Goal: Navigation & Orientation: Find specific page/section

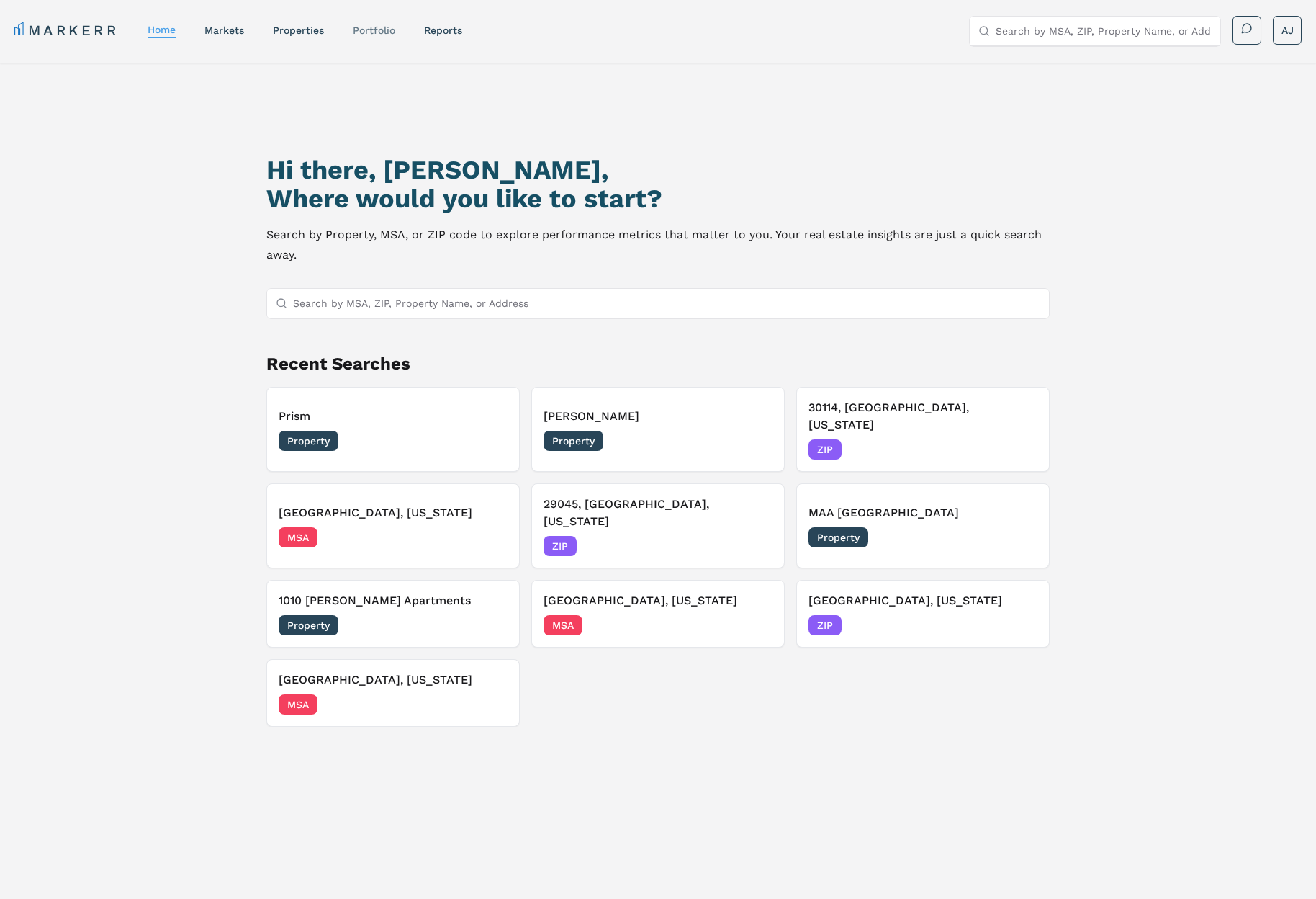
click at [372, 31] on link "Portfolio" at bounding box center [374, 30] width 43 height 12
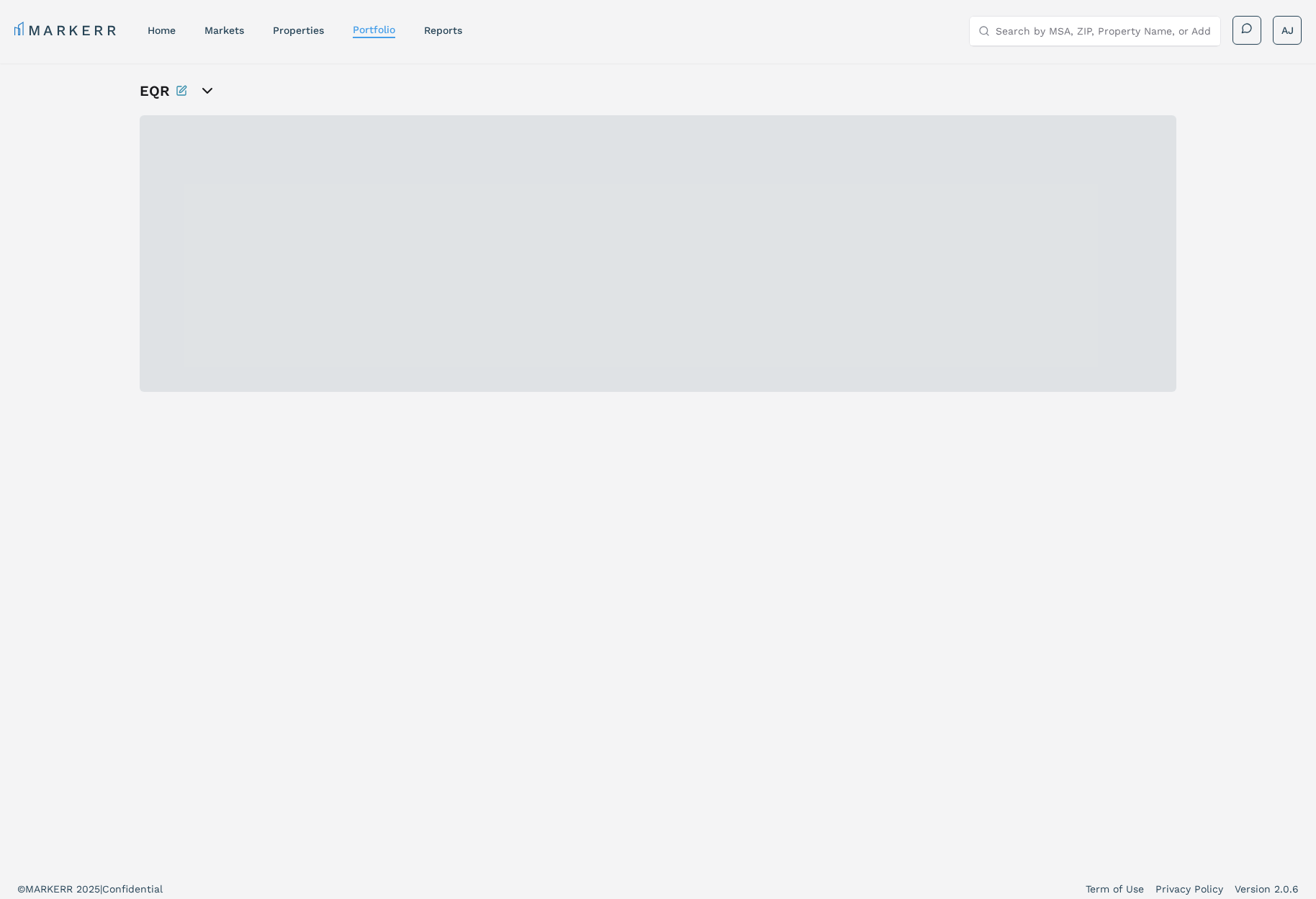
click at [210, 94] on icon "open portfolio options" at bounding box center [207, 91] width 17 height 17
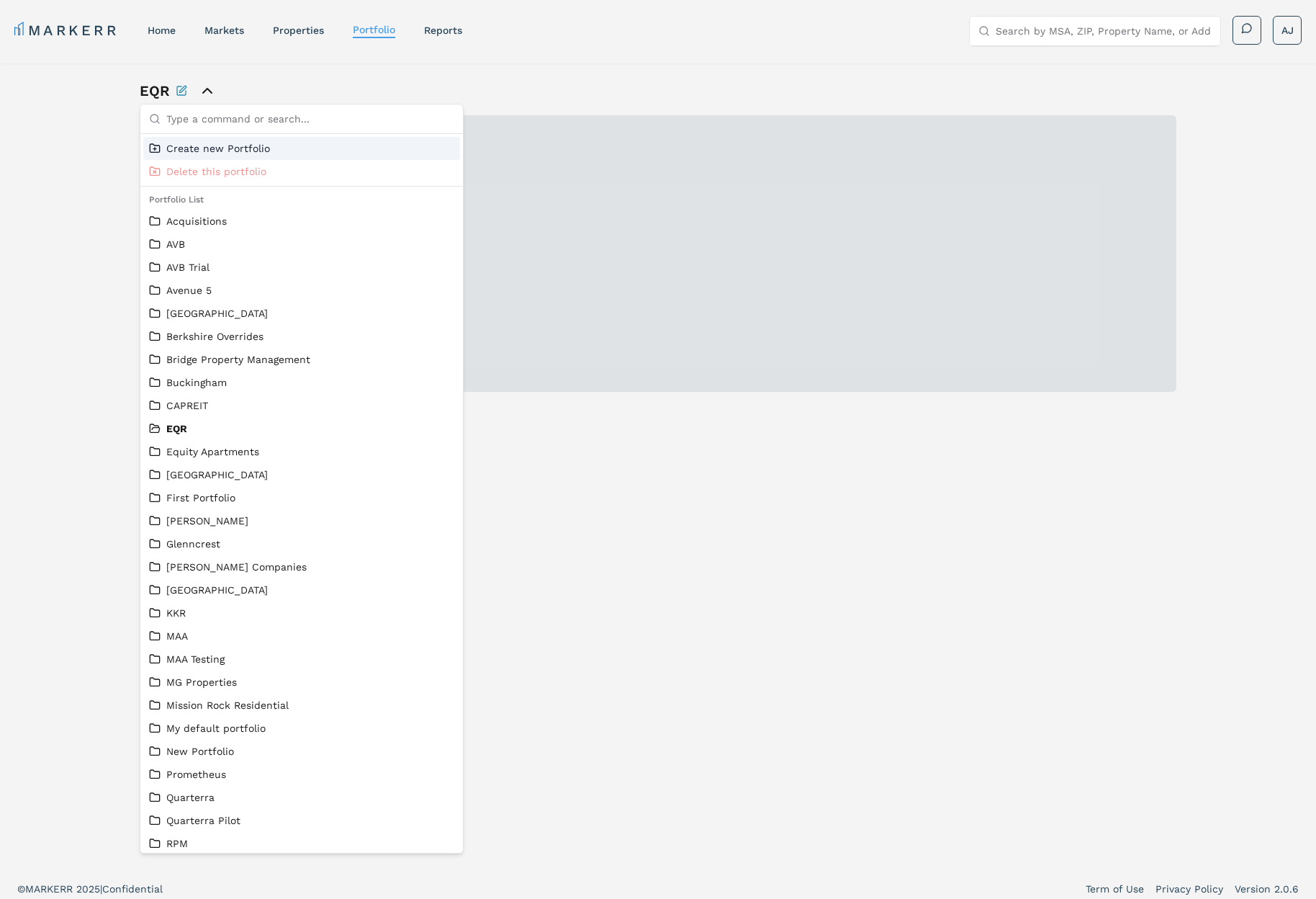
click at [58, 101] on div "EQR" at bounding box center [658, 467] width 1316 height 807
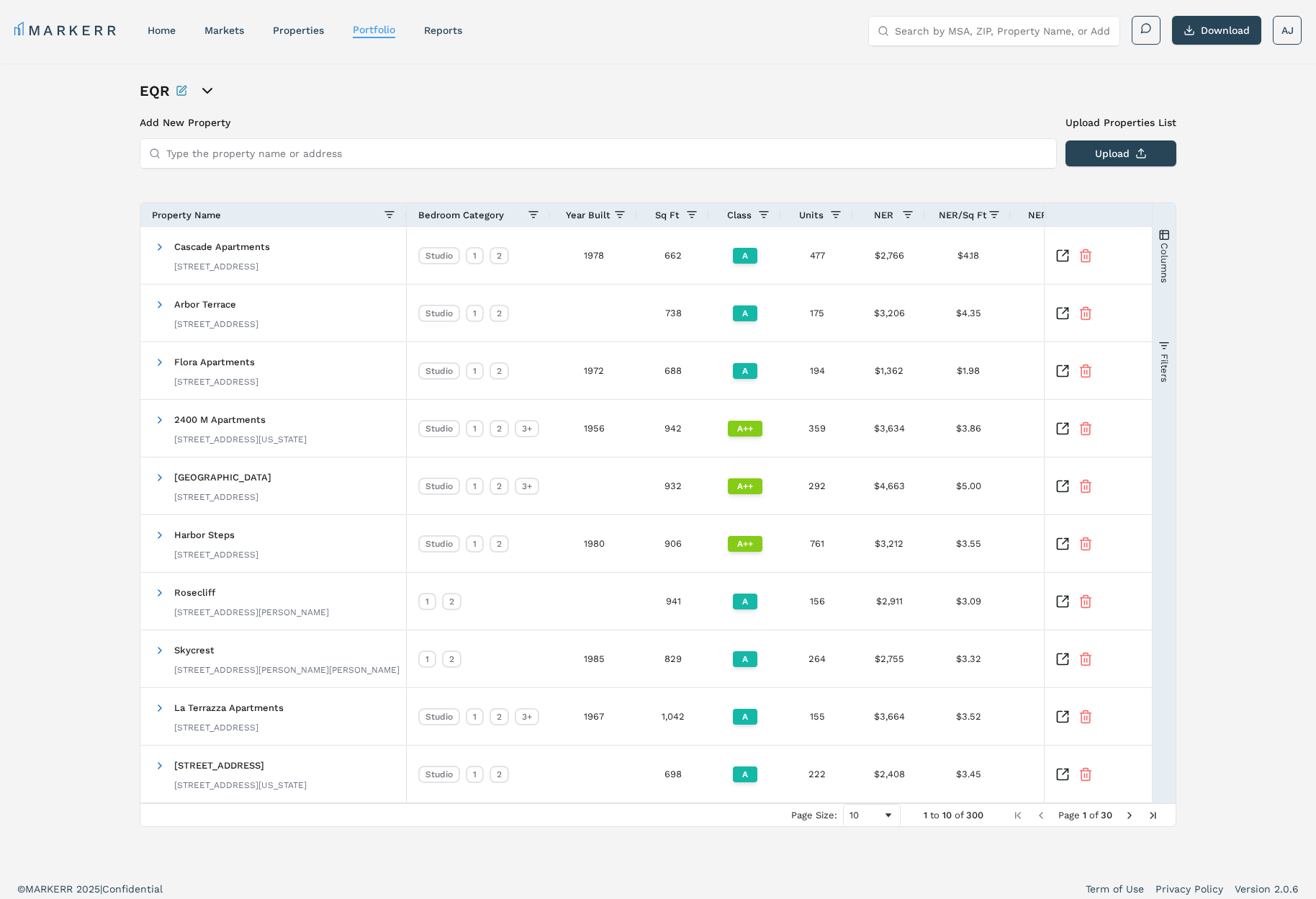
click at [603, 212] on span "Year Built" at bounding box center [588, 215] width 45 height 11
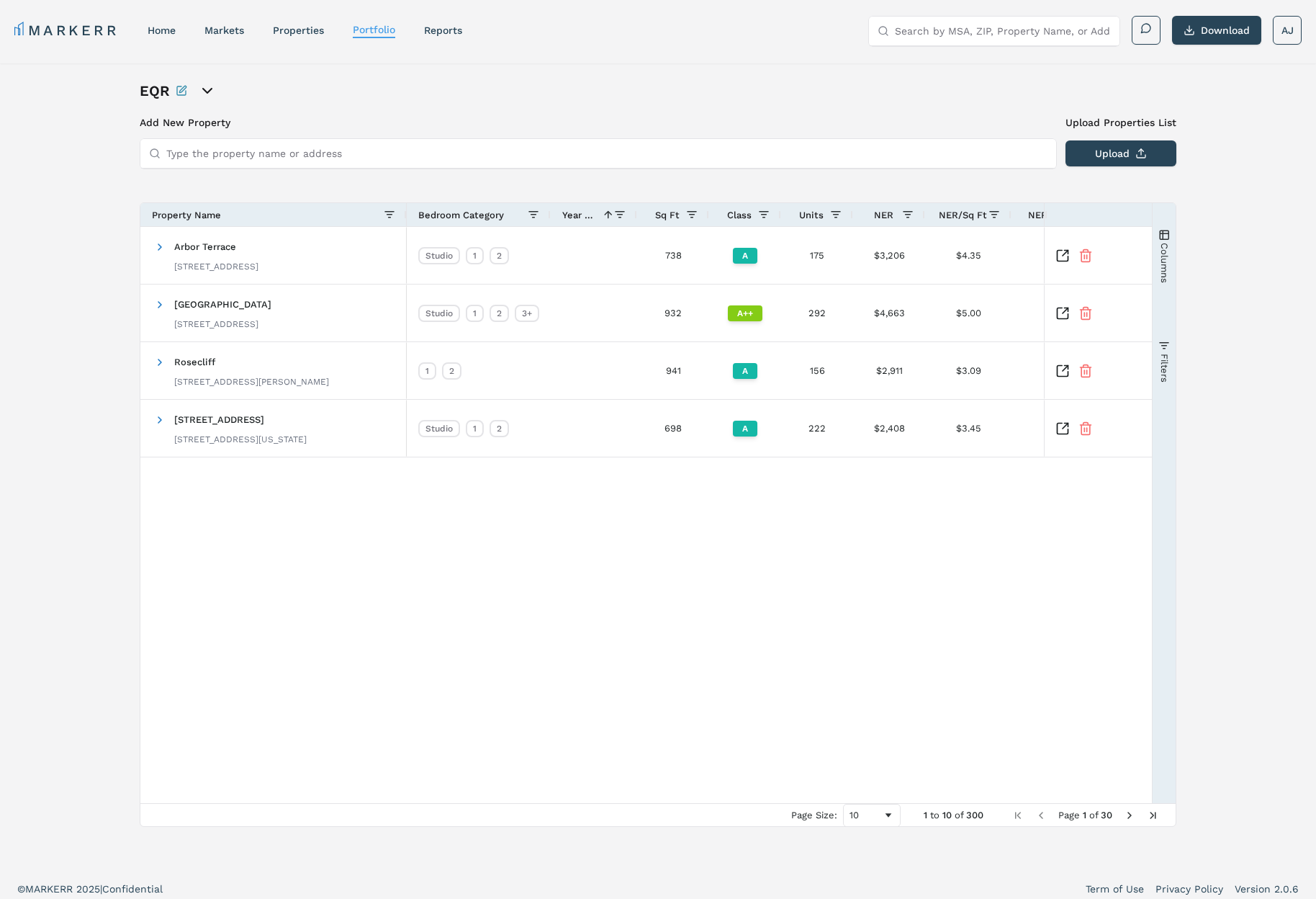
scroll to position [9, 0]
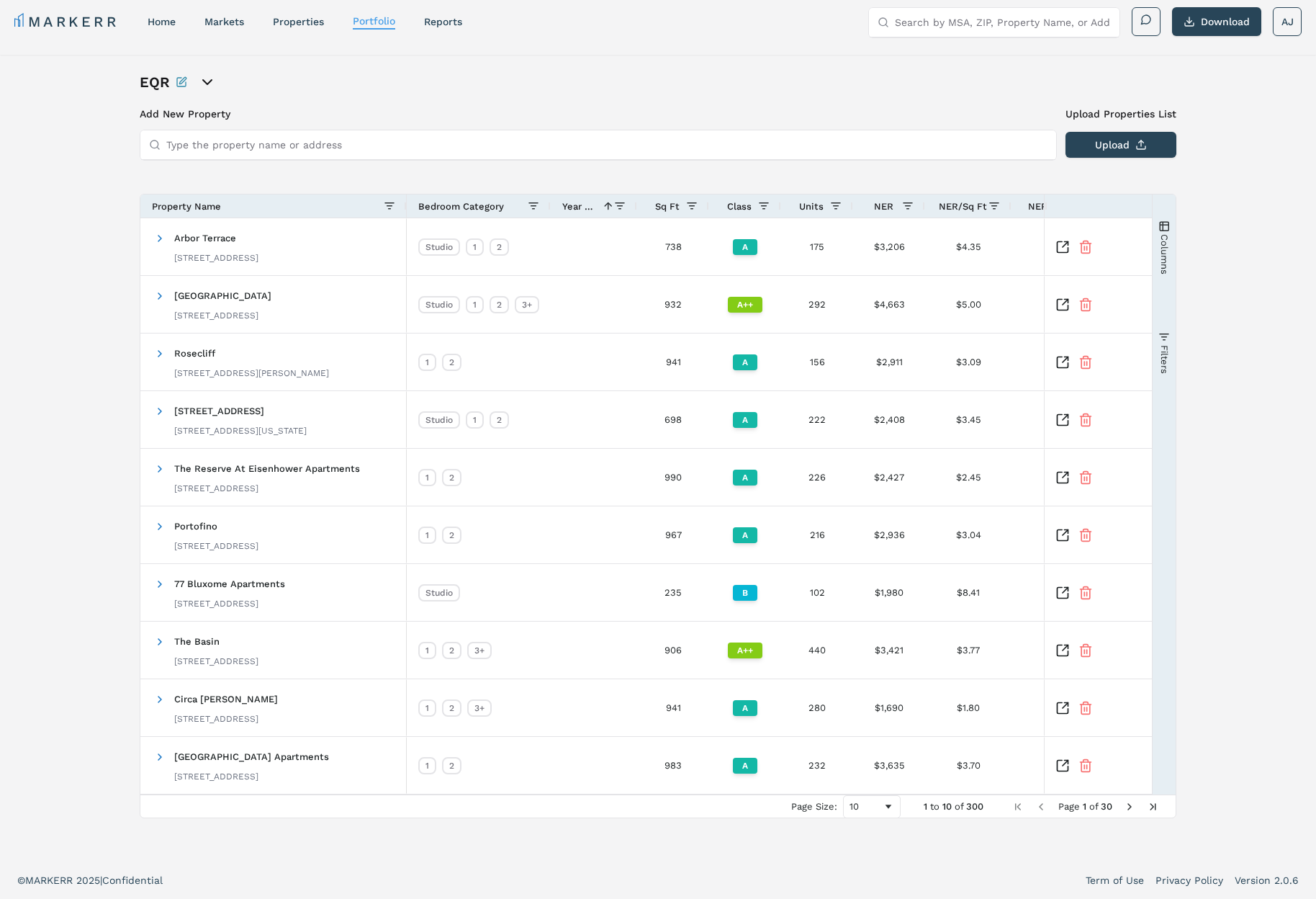
click at [603, 212] on div "Year Built 1" at bounding box center [588, 206] width 52 height 16
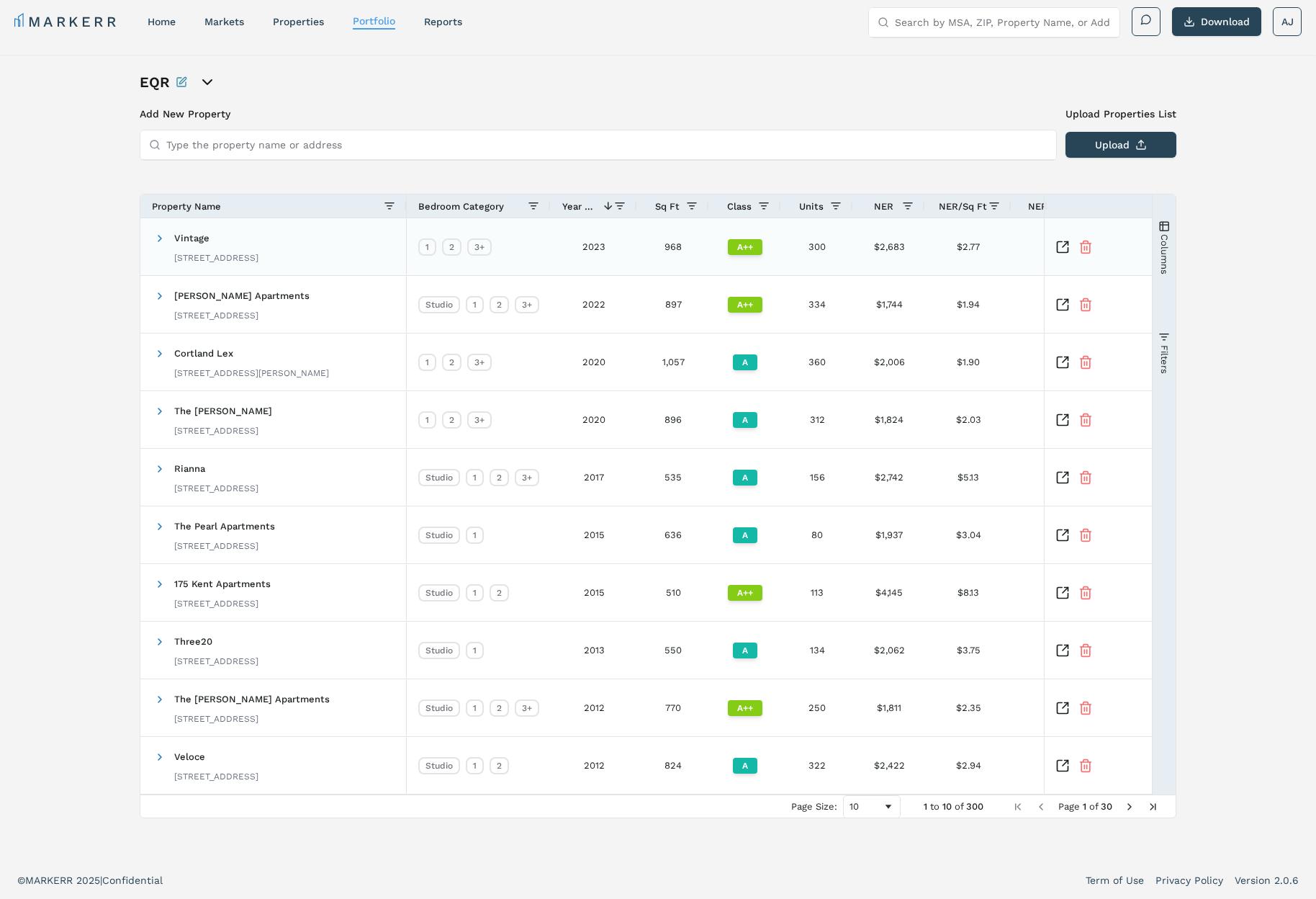
scroll to position [0, 0]
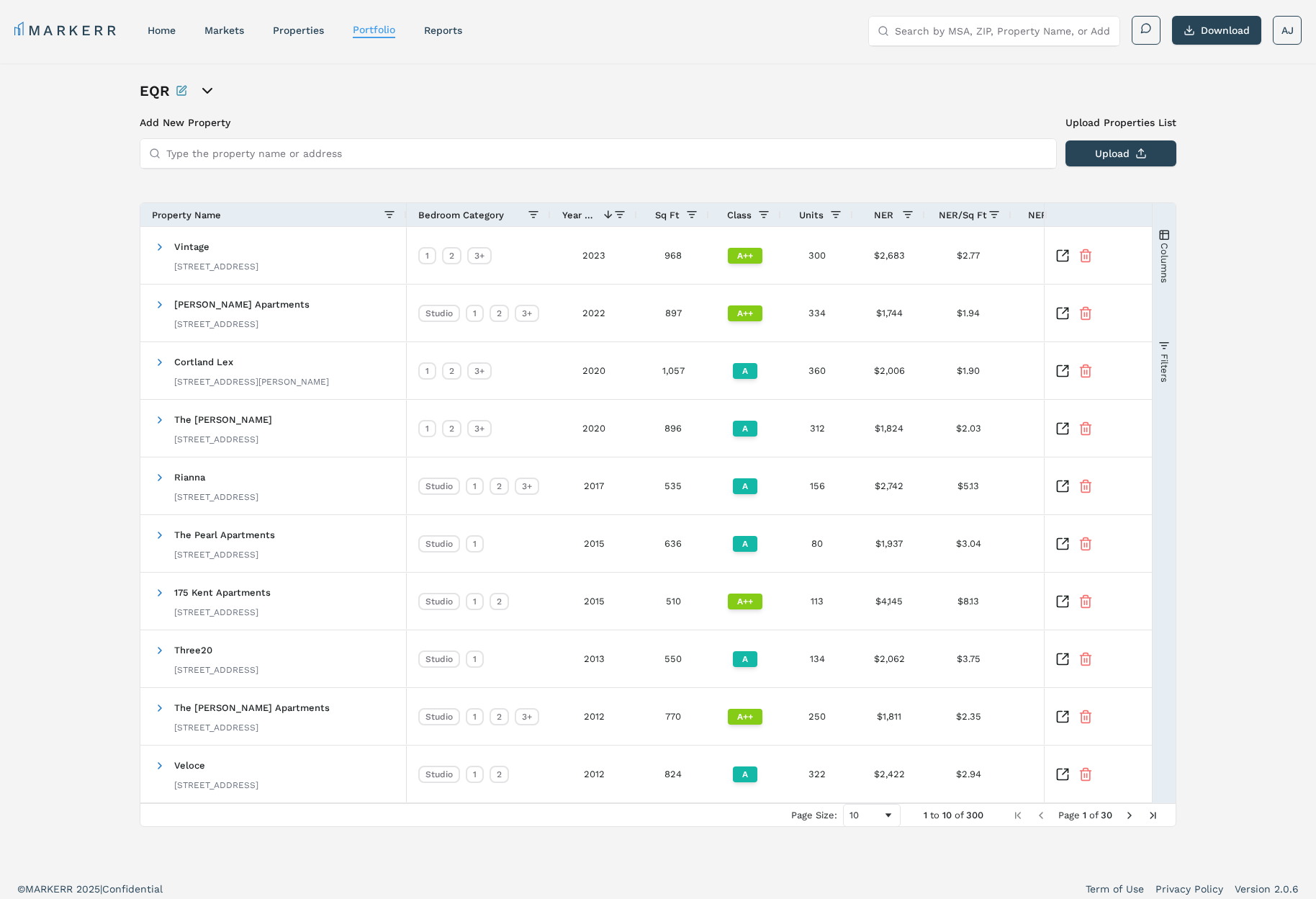
click at [202, 85] on icon "open portfolio options" at bounding box center [207, 91] width 17 height 17
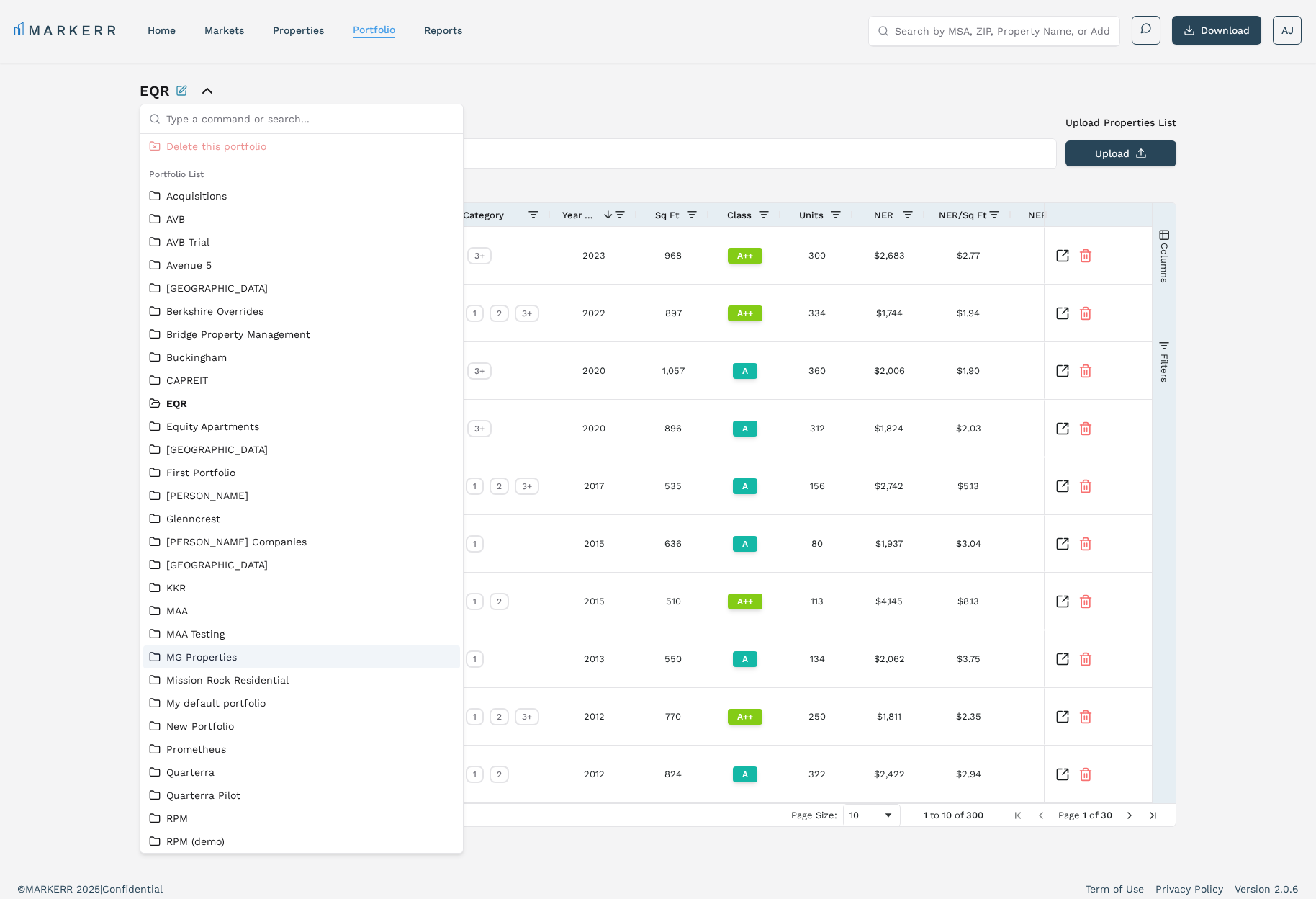
scroll to position [48, 0]
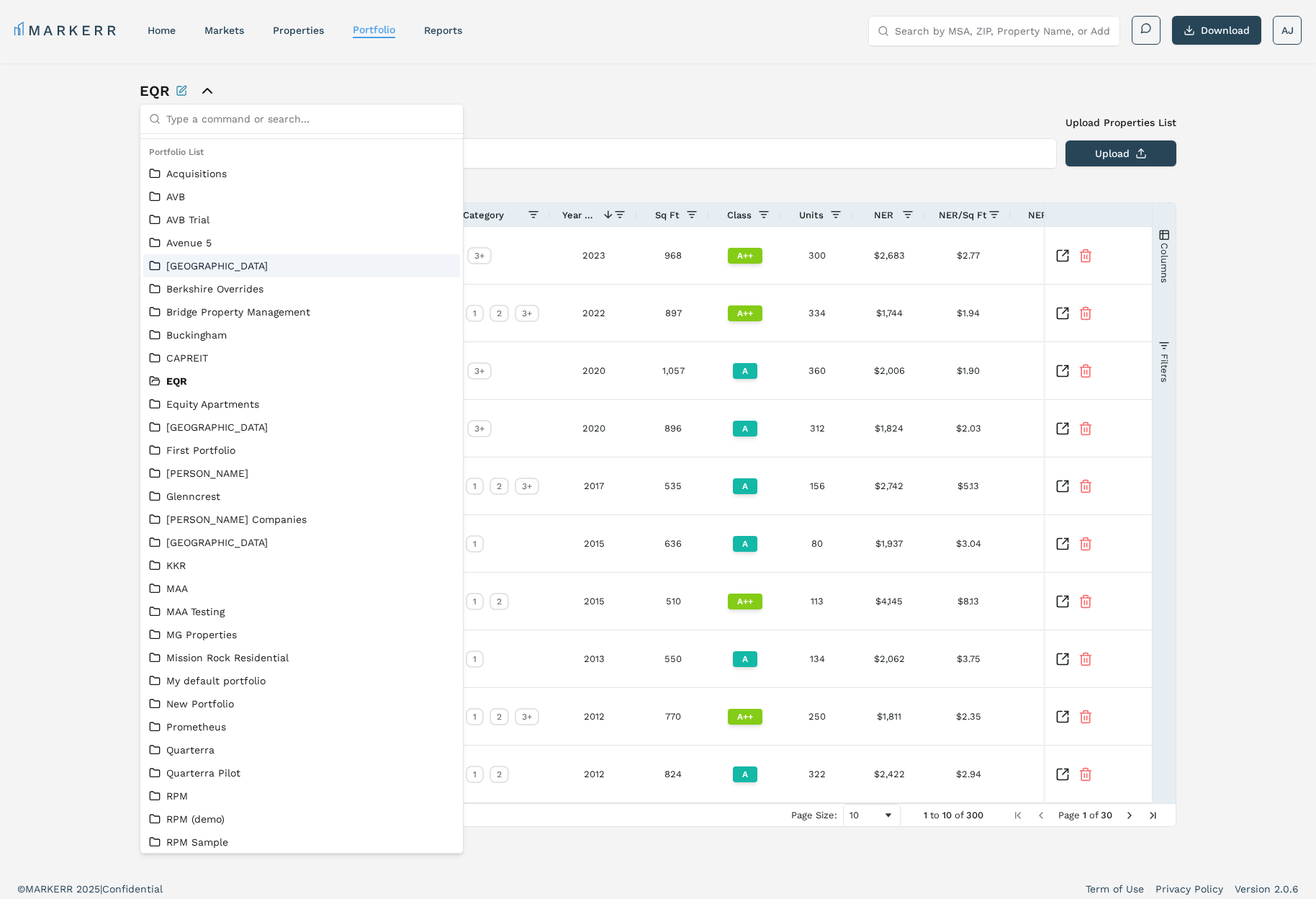
click at [206, 269] on link "[GEOGRAPHIC_DATA]" at bounding box center [301, 266] width 305 height 15
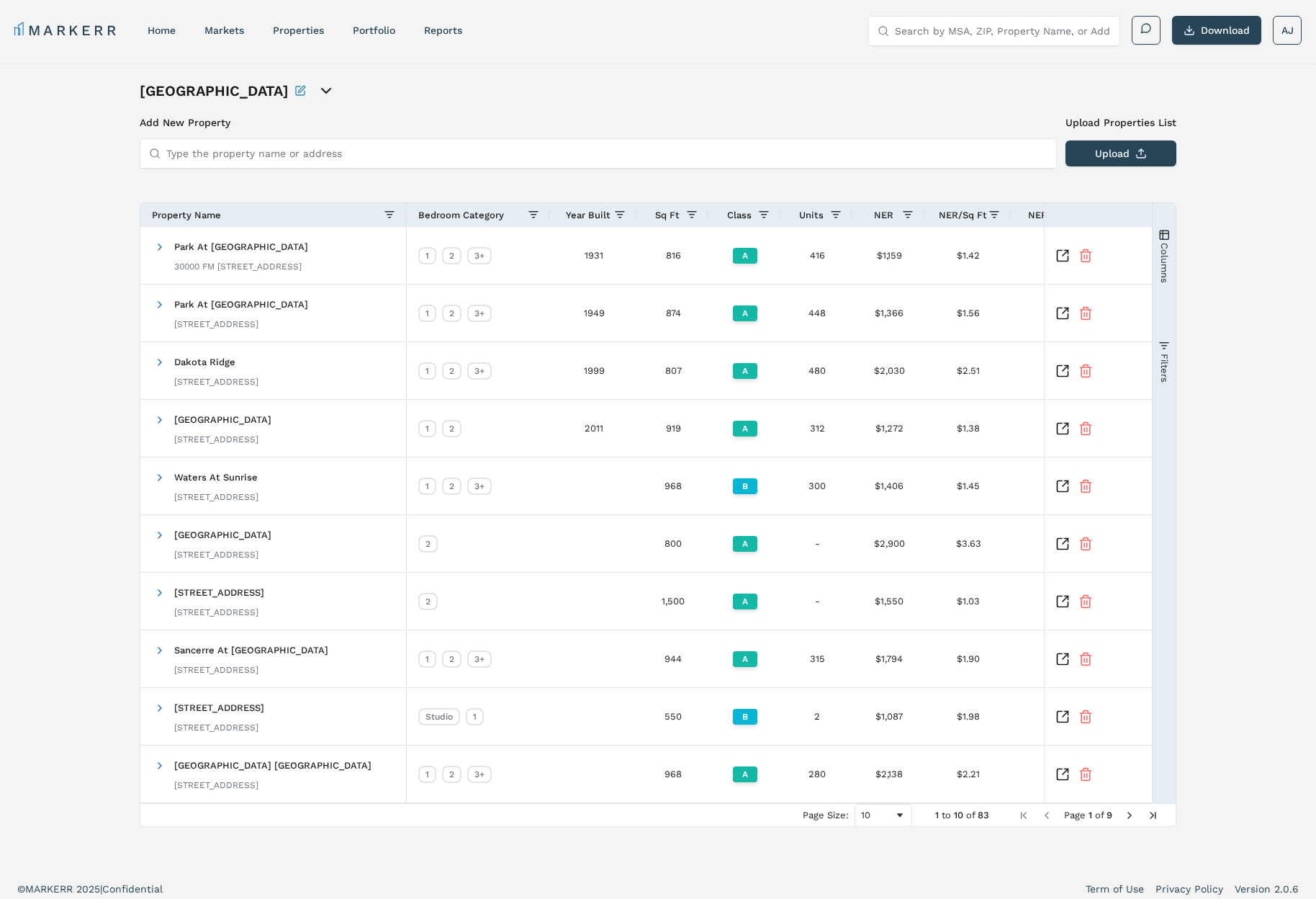
click at [592, 214] on span "Year Built" at bounding box center [588, 215] width 45 height 11
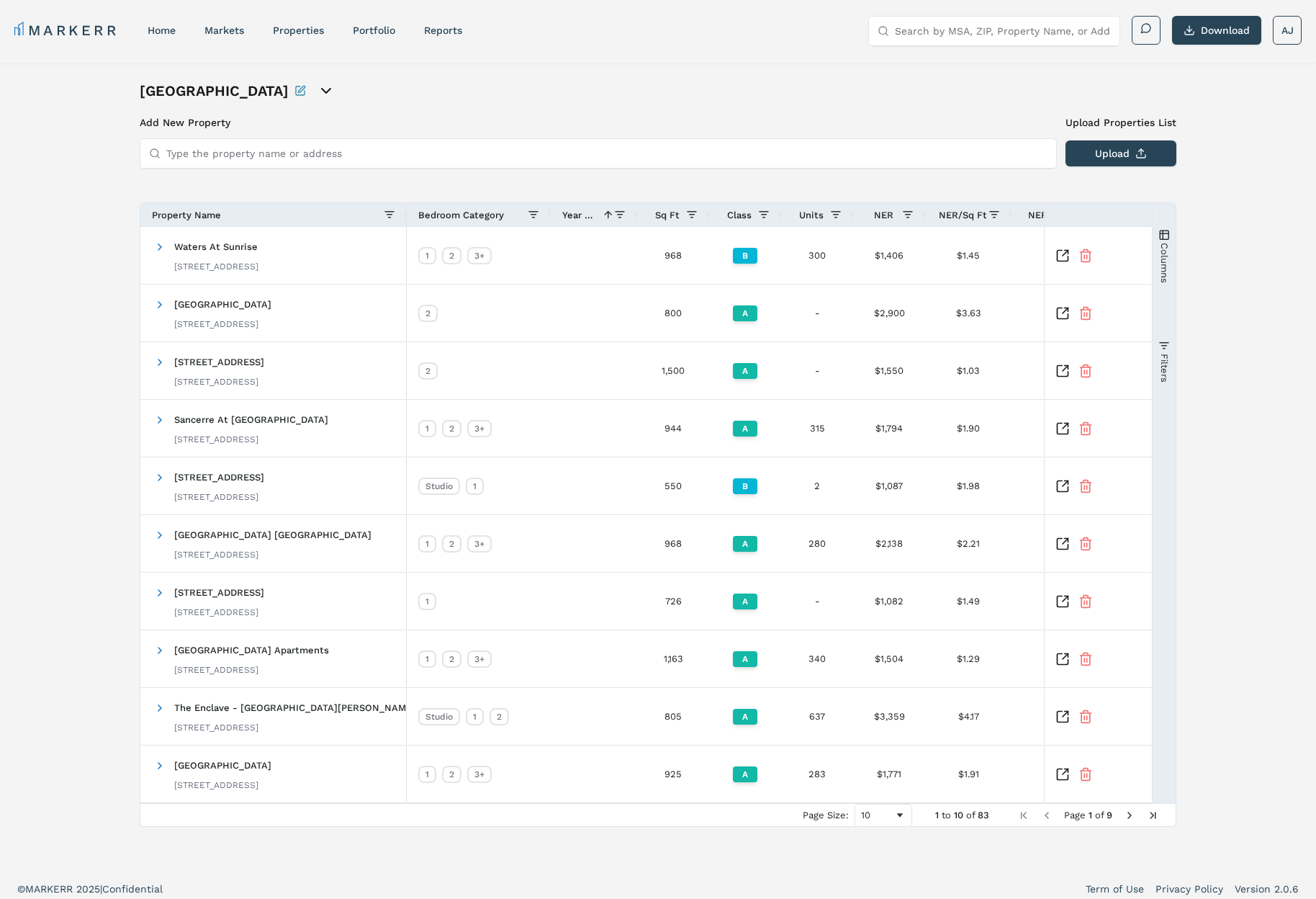
click at [592, 214] on span "Year Built" at bounding box center [579, 215] width 35 height 11
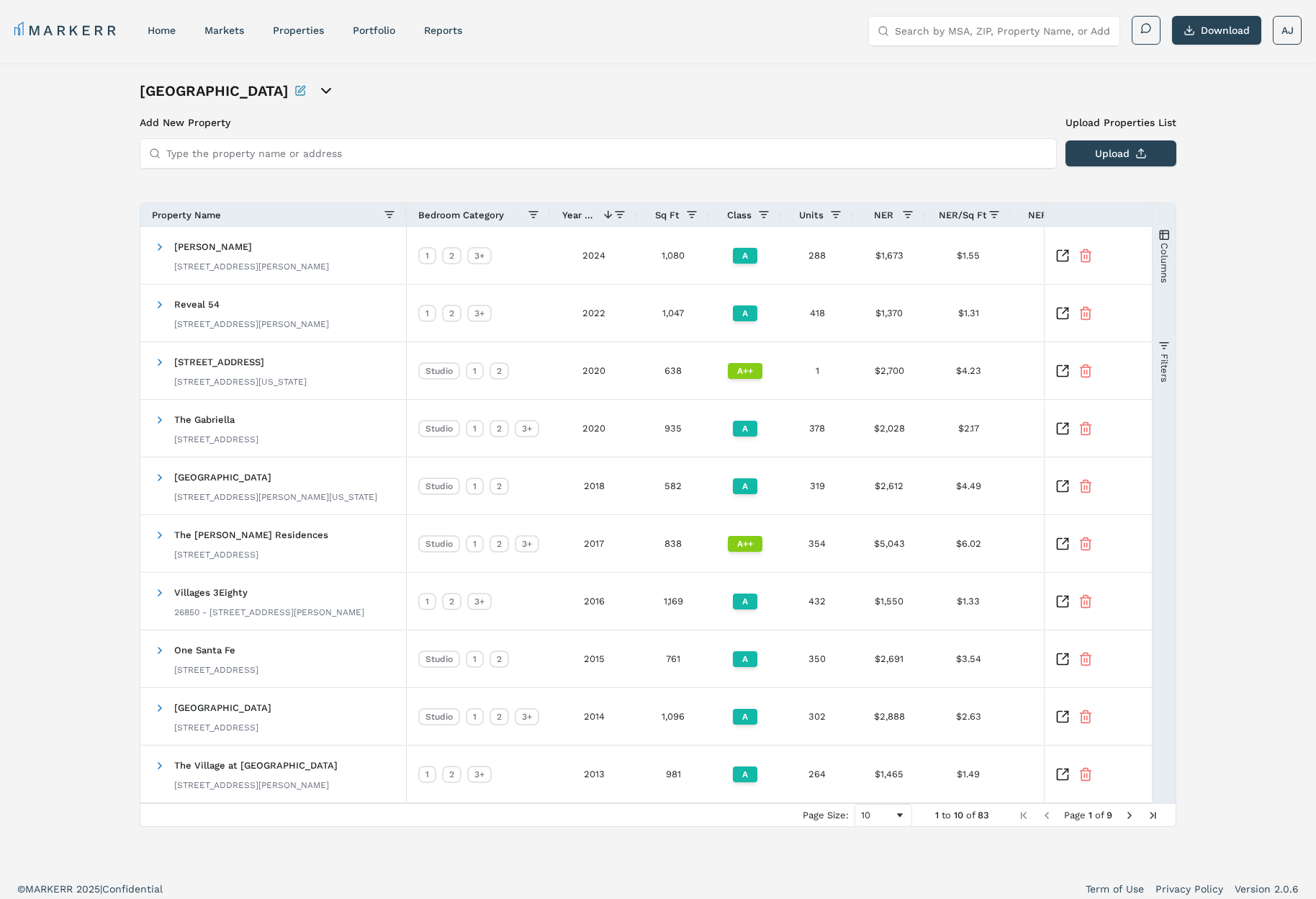
click at [592, 214] on span "Year Built" at bounding box center [579, 215] width 35 height 11
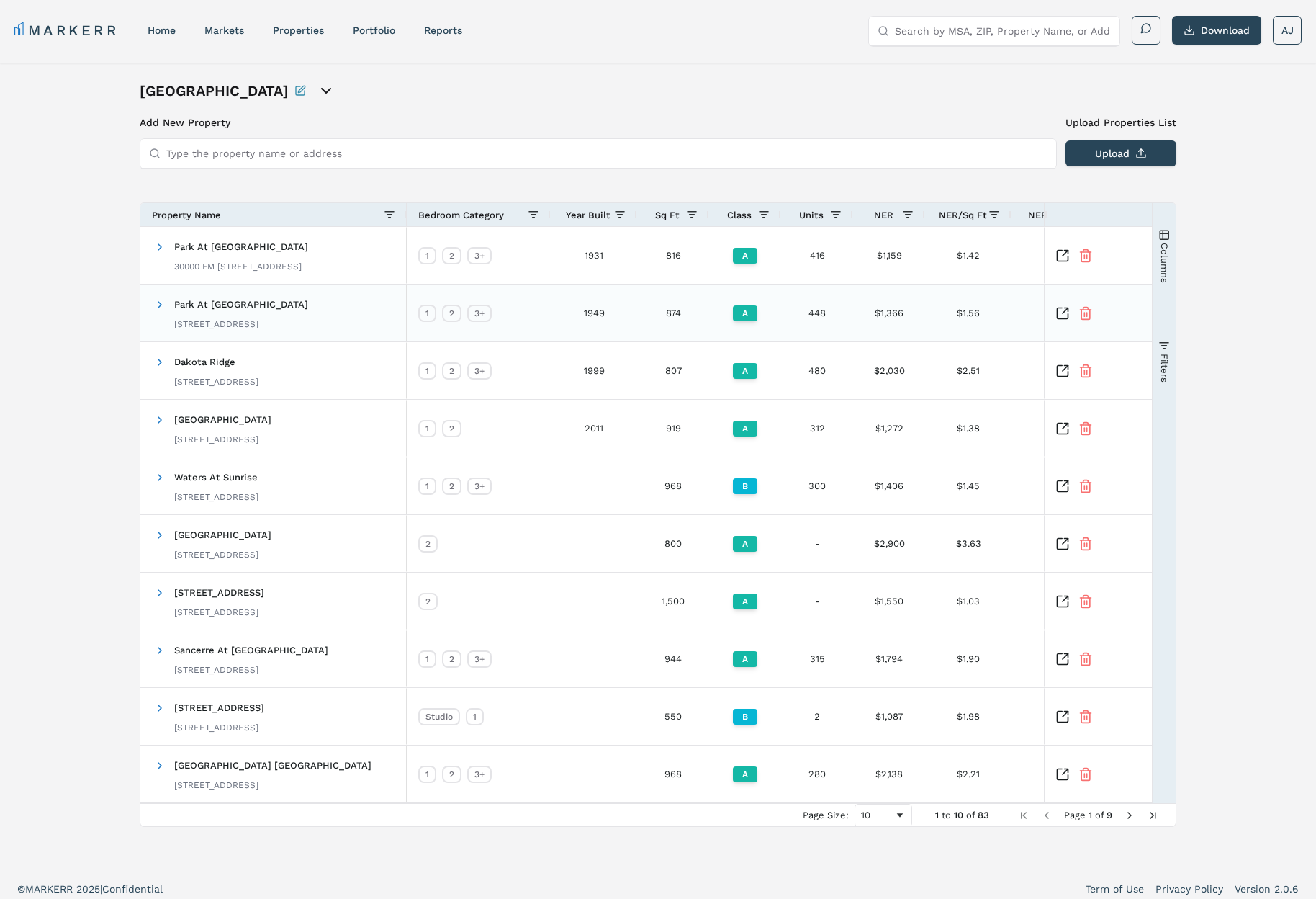
scroll to position [9, 0]
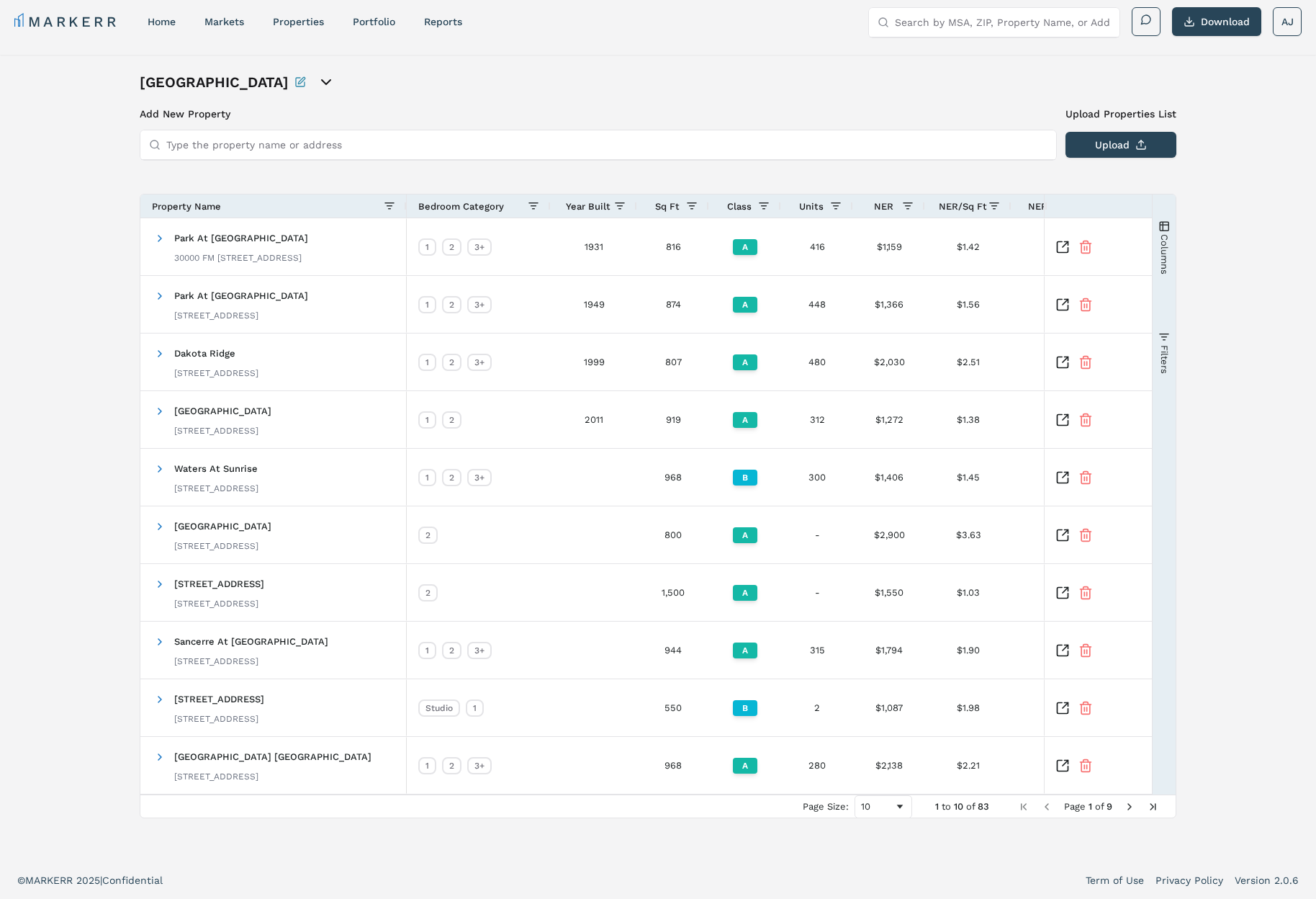
click at [588, 197] on div "Year Built" at bounding box center [594, 205] width 63 height 23
click at [589, 211] on span "Year Built" at bounding box center [588, 206] width 45 height 11
click at [880, 808] on div "10" at bounding box center [877, 806] width 33 height 11
click at [877, 890] on footer "© MARKERR 2025 | Confidential Term of Use Privacy Policy Version 2.0.6" at bounding box center [658, 880] width 1316 height 38
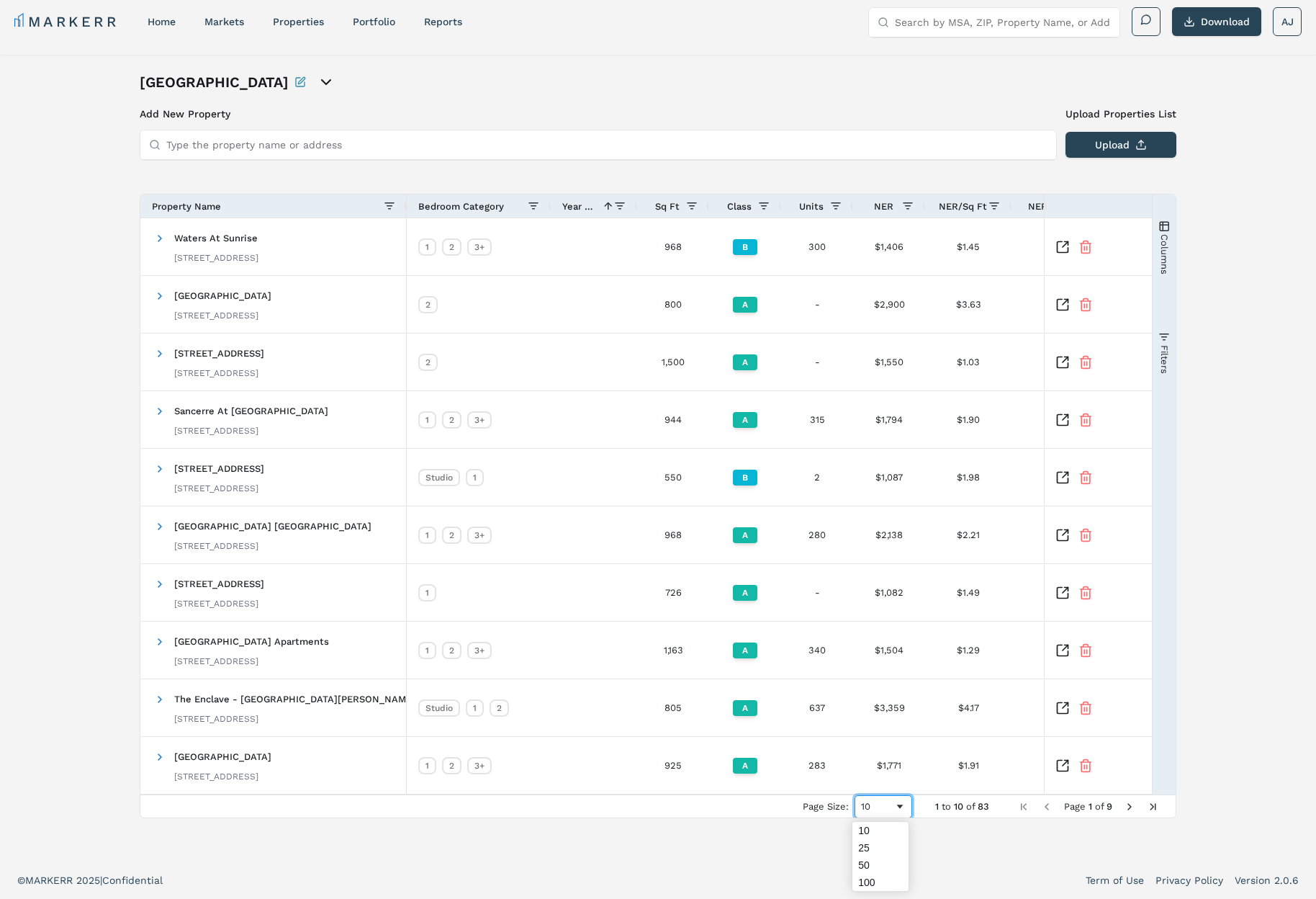
drag, startPoint x: 885, startPoint y: 808, endPoint x: 880, endPoint y: 839, distance: 31.4
click at [885, 809] on div "10" at bounding box center [877, 806] width 33 height 11
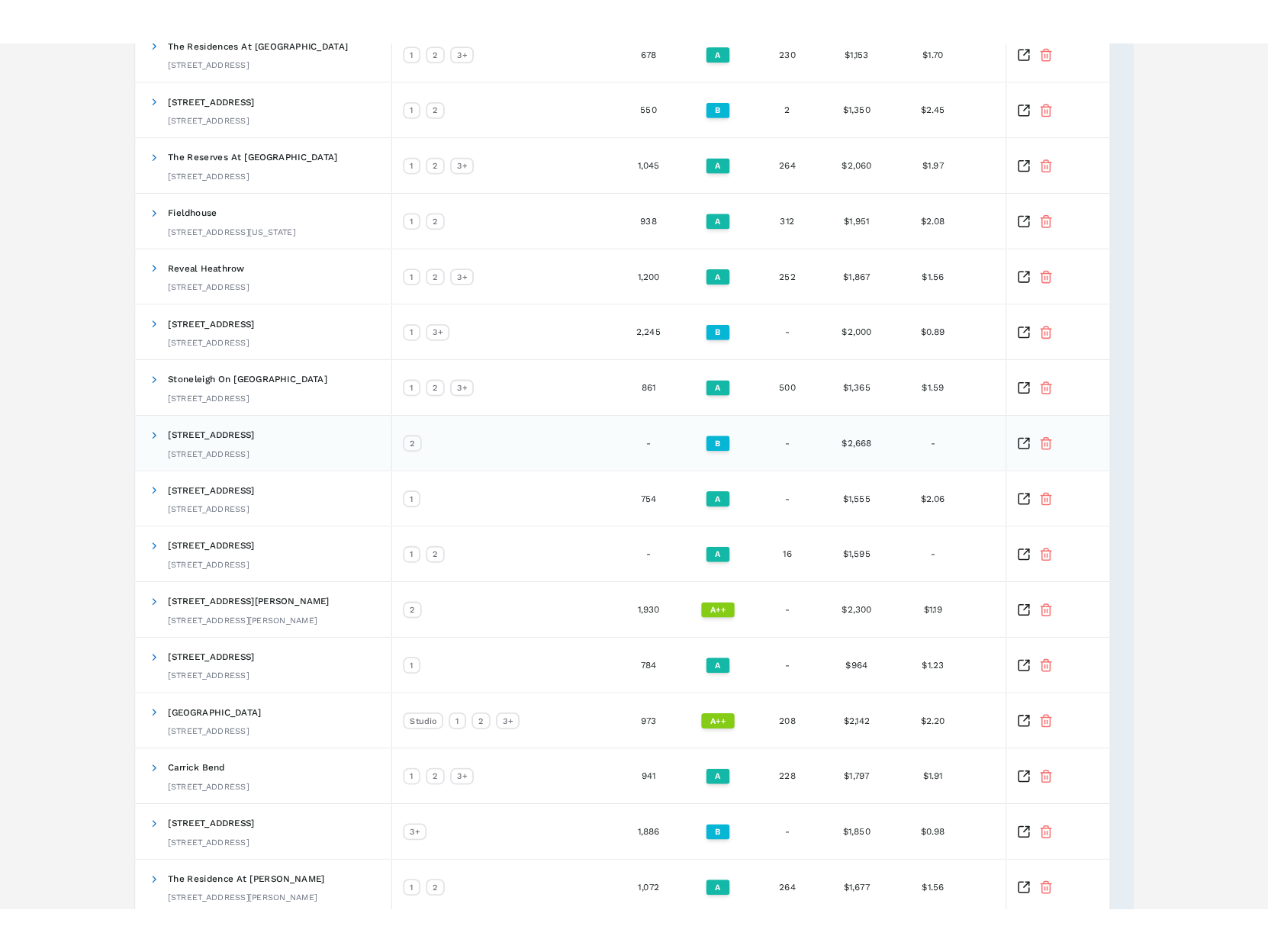
scroll to position [0, 0]
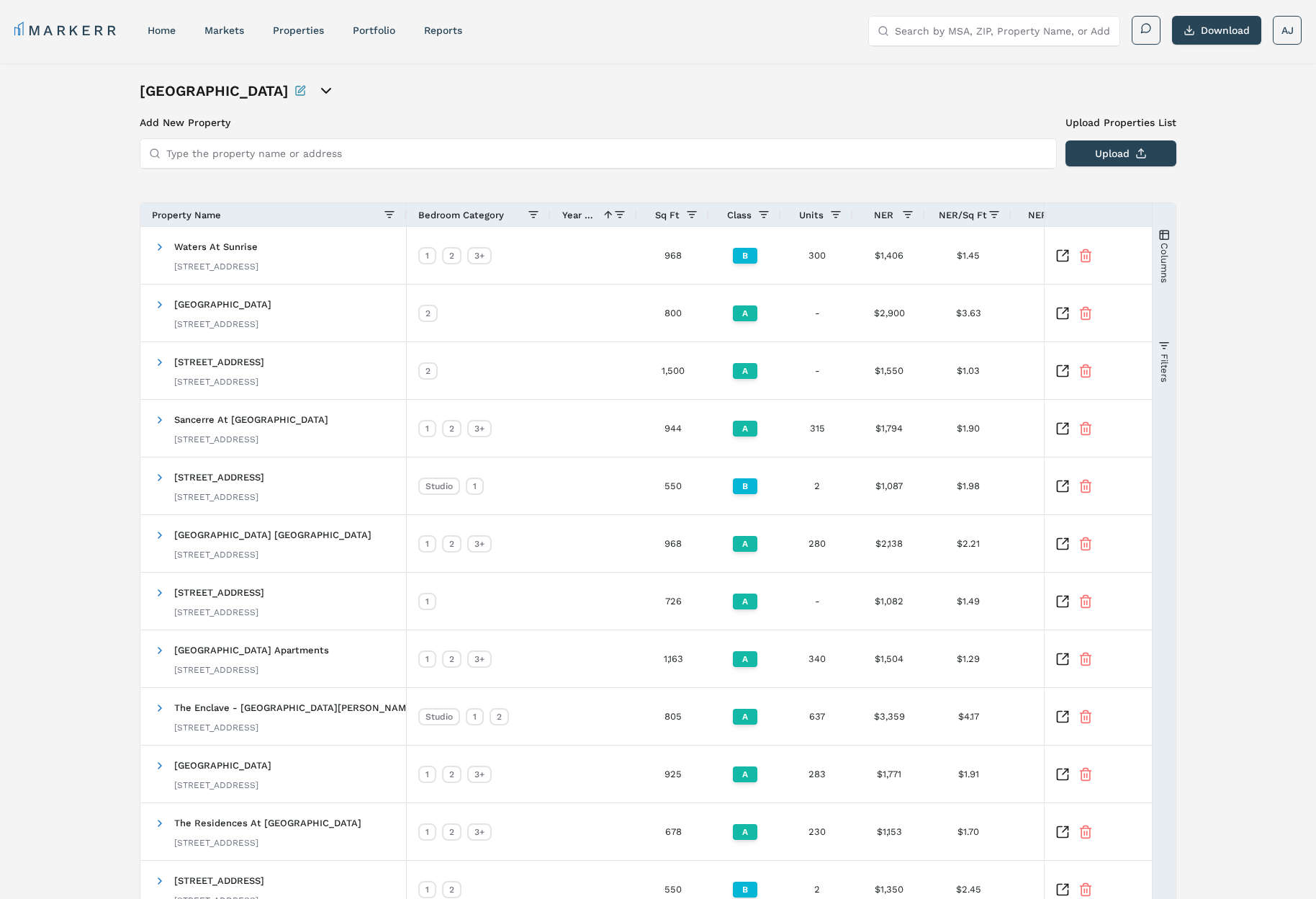
click at [317, 88] on icon "open portfolio options" at bounding box center [325, 91] width 17 height 17
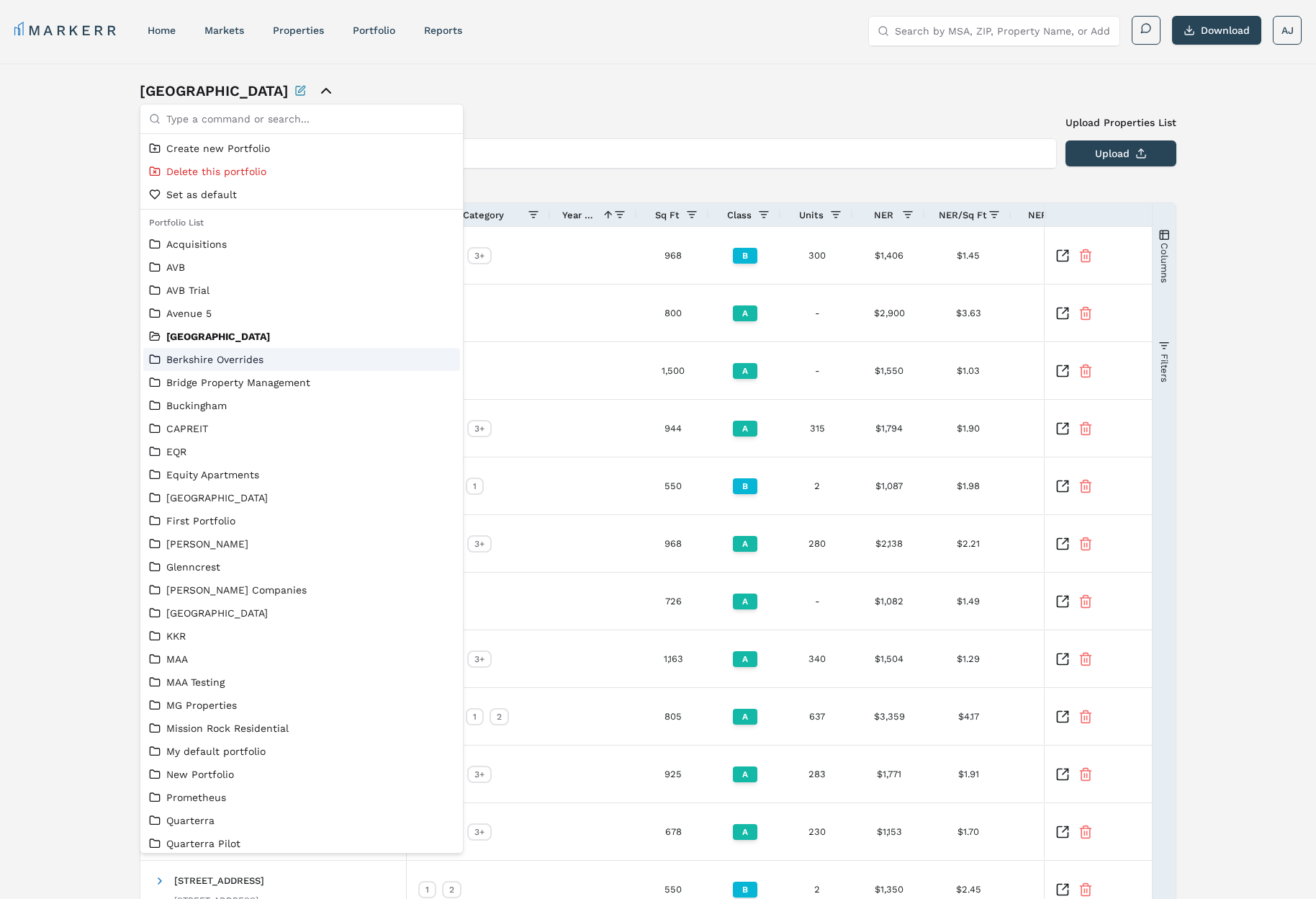
click at [299, 354] on link "Berkshire Overrides" at bounding box center [301, 359] width 305 height 15
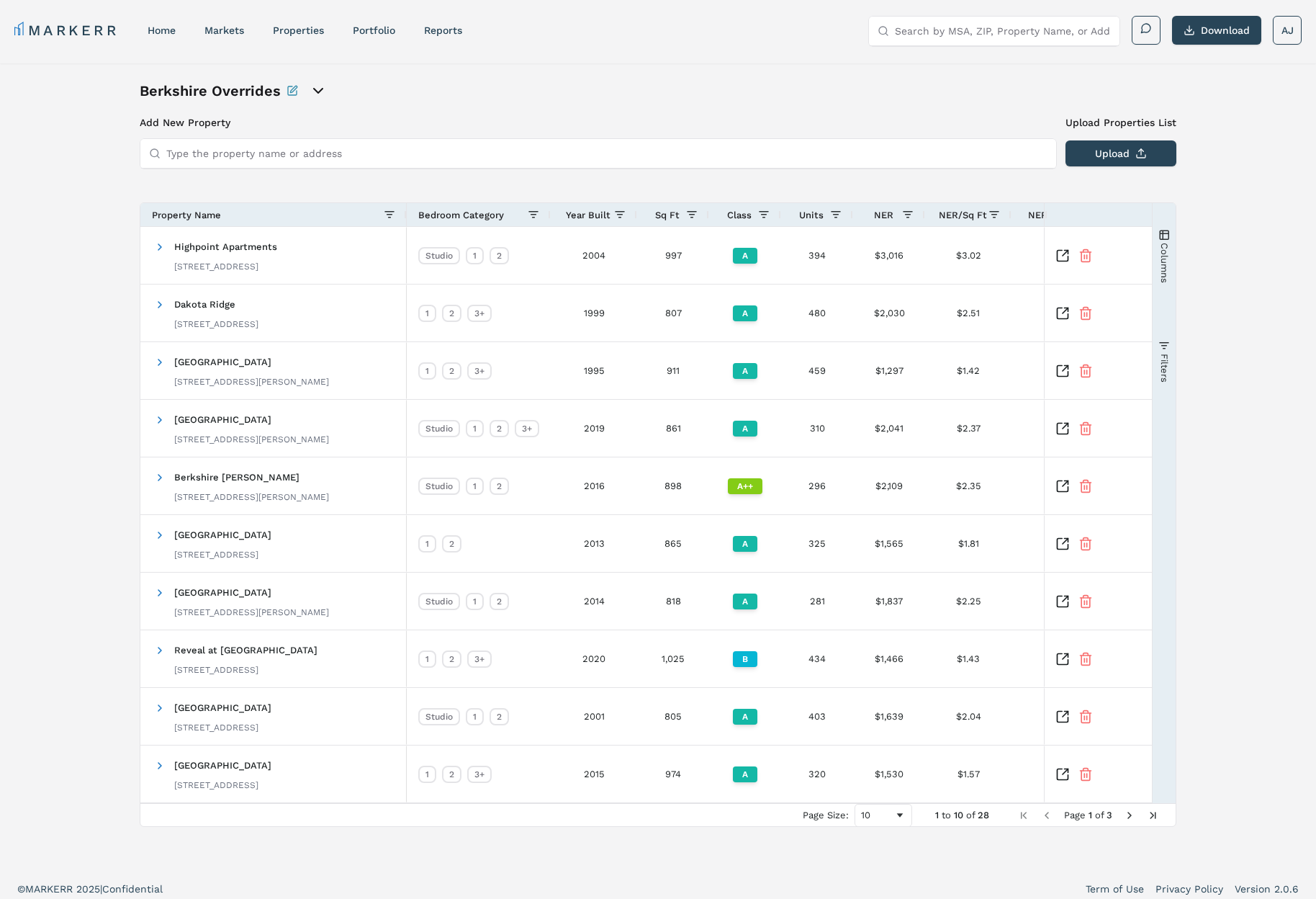
click at [604, 214] on span "Year Built" at bounding box center [588, 215] width 45 height 11
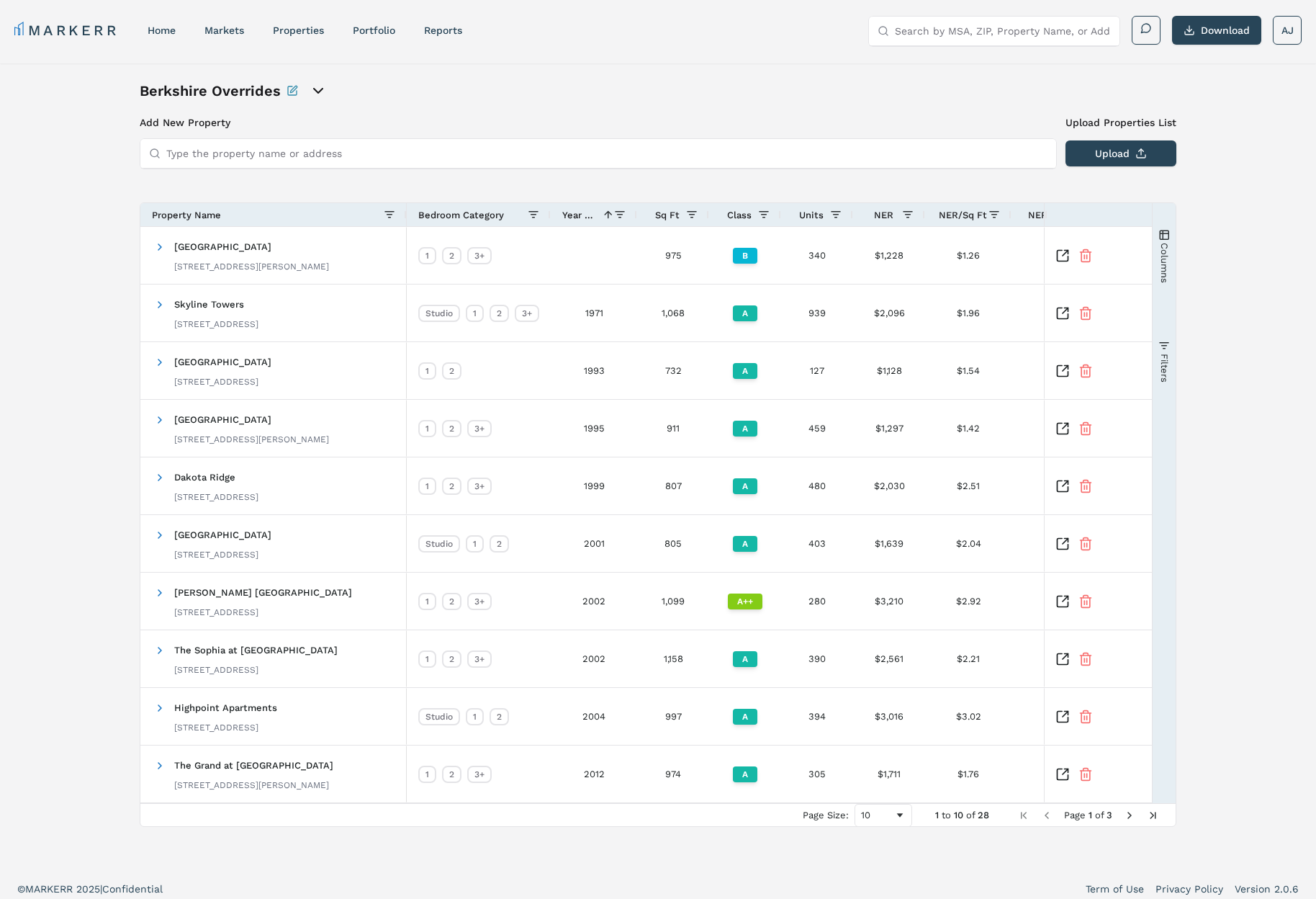
click at [584, 219] on span "Year Built" at bounding box center [579, 215] width 35 height 11
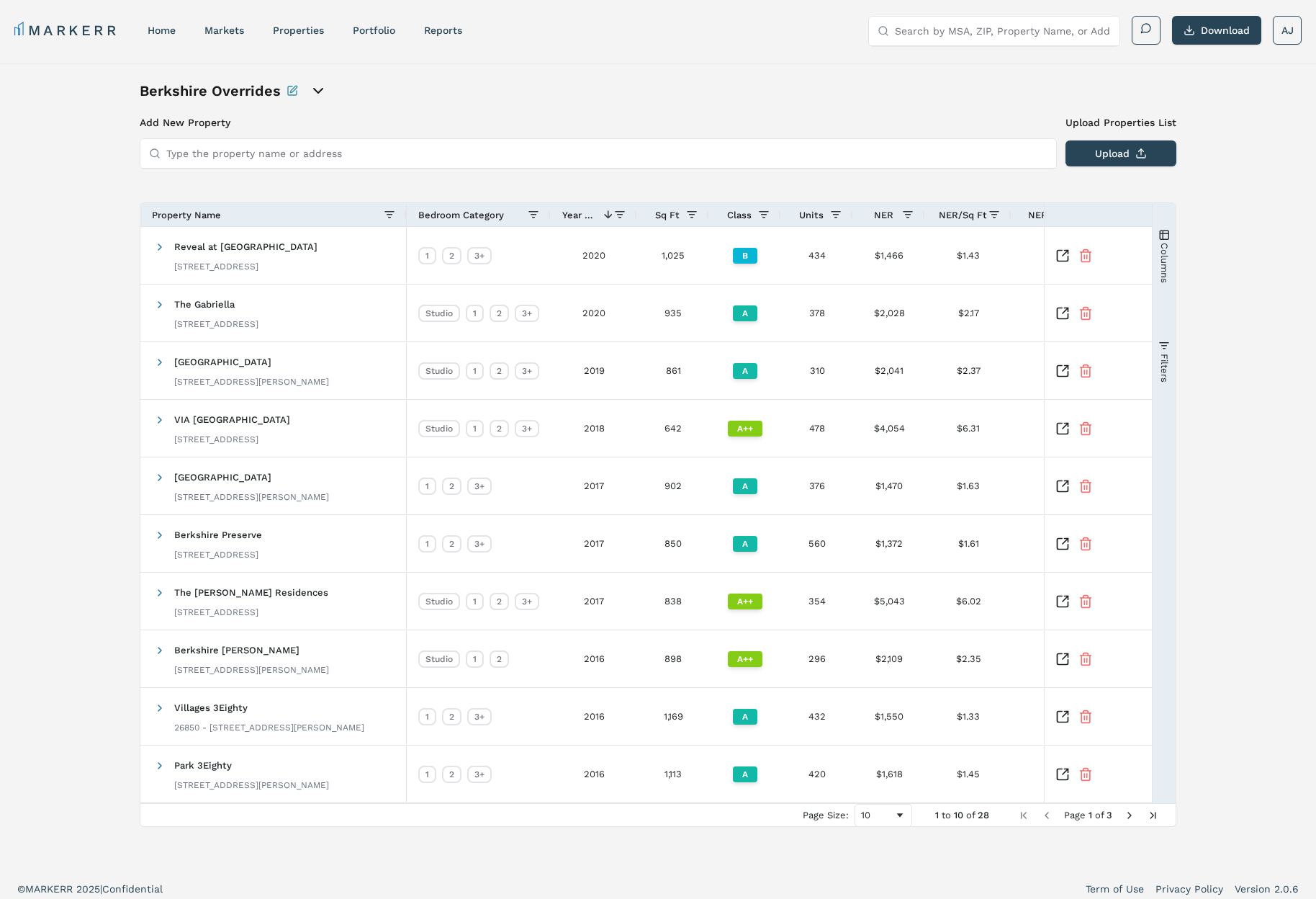
click at [588, 215] on span "Year Built" at bounding box center [579, 215] width 35 height 11
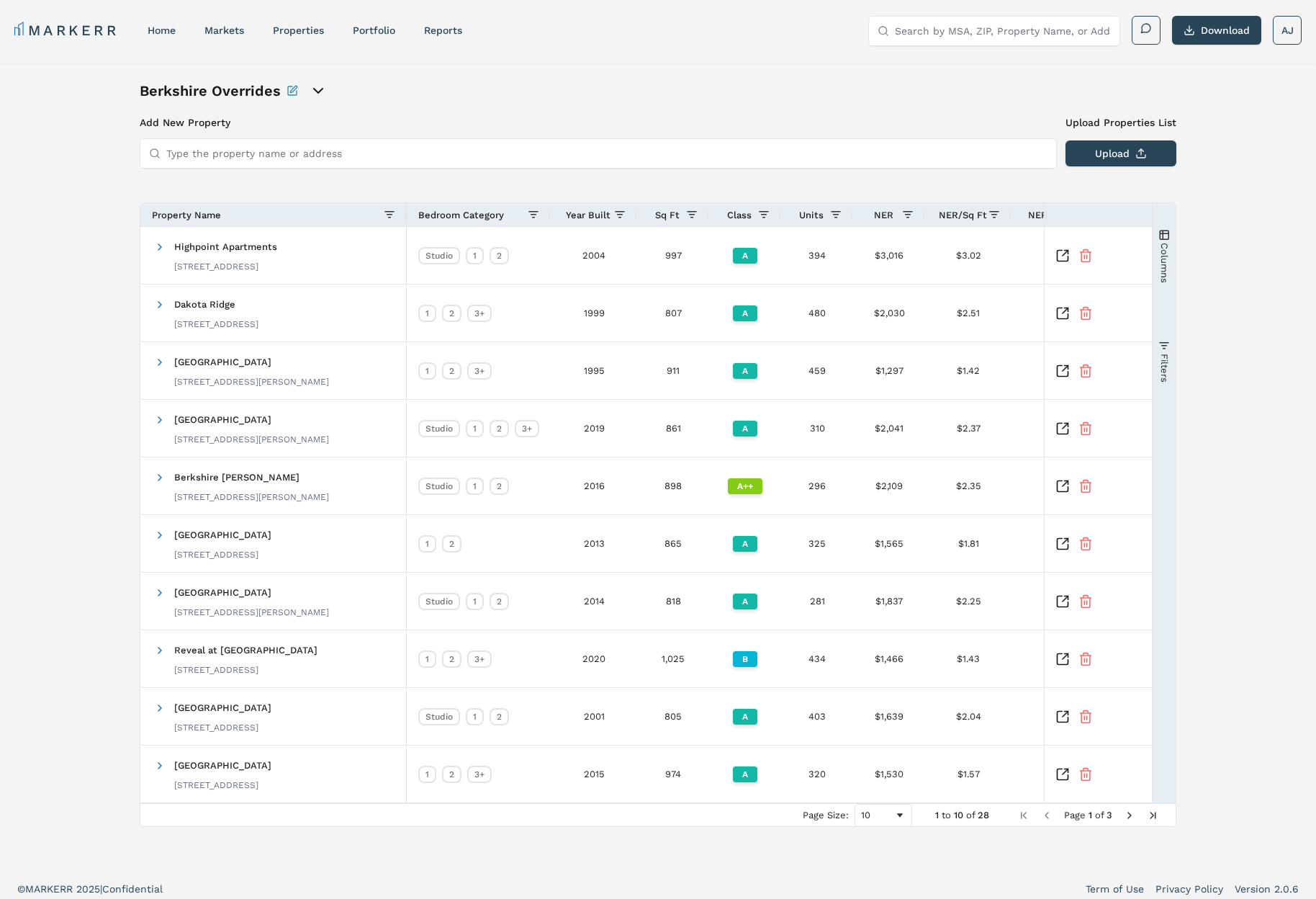
drag, startPoint x: 601, startPoint y: 214, endPoint x: 632, endPoint y: 264, distance: 58.8
click at [601, 214] on span "Year Built" at bounding box center [588, 215] width 45 height 11
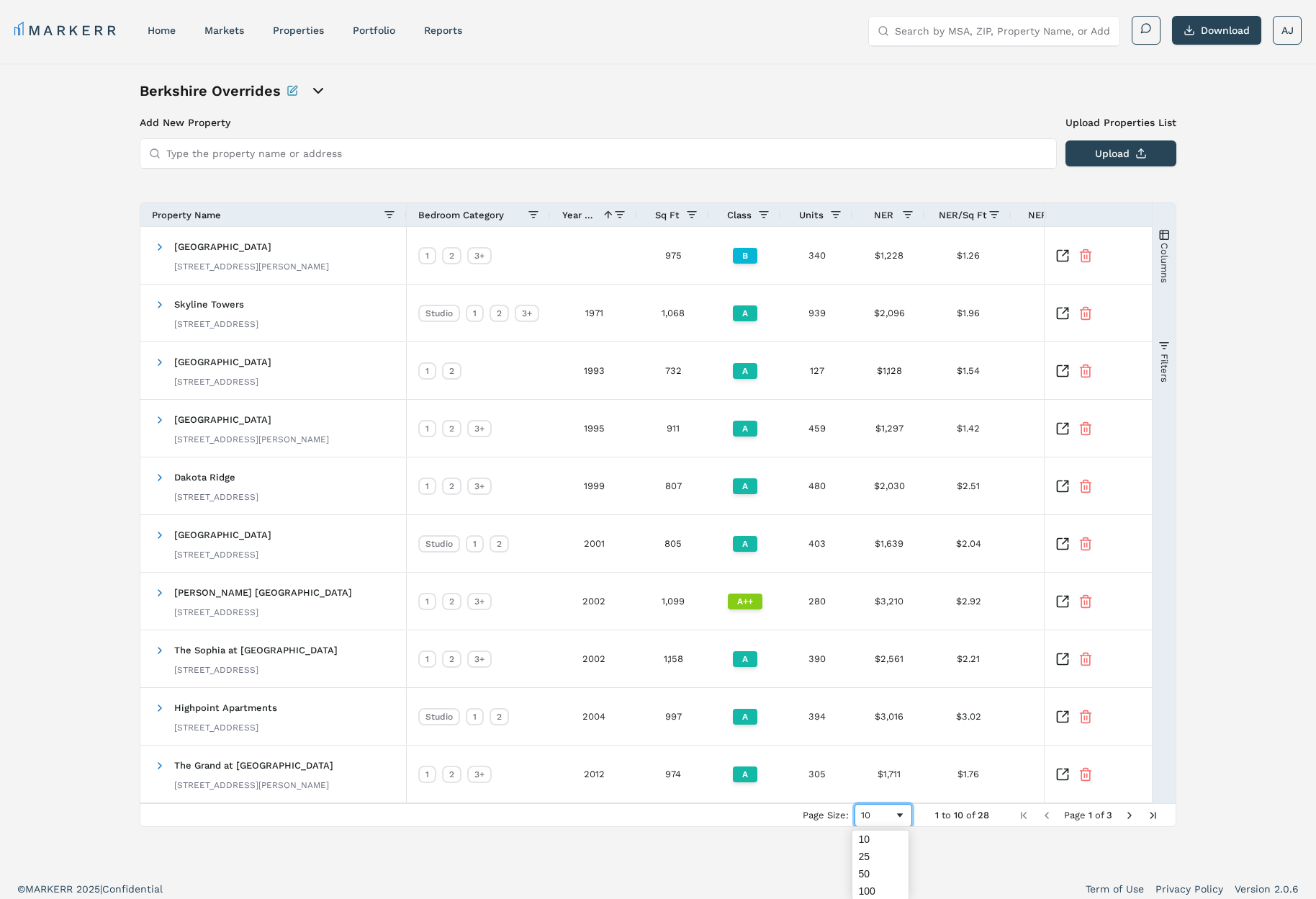
click at [905, 814] on div "10" at bounding box center [883, 815] width 57 height 23
drag, startPoint x: 721, startPoint y: 840, endPoint x: 776, endPoint y: 814, distance: 60.8
click at [724, 839] on div "Berkshire Overrides Add New Property Upload Properties List Type the property n…" at bounding box center [658, 467] width 1037 height 772
drag, startPoint x: 122, startPoint y: 264, endPoint x: 391, endPoint y: 62, distance: 336.4
click at [124, 264] on div "Berkshire Overrides Add New Property Upload Properties List Type the property n…" at bounding box center [658, 467] width 1316 height 807
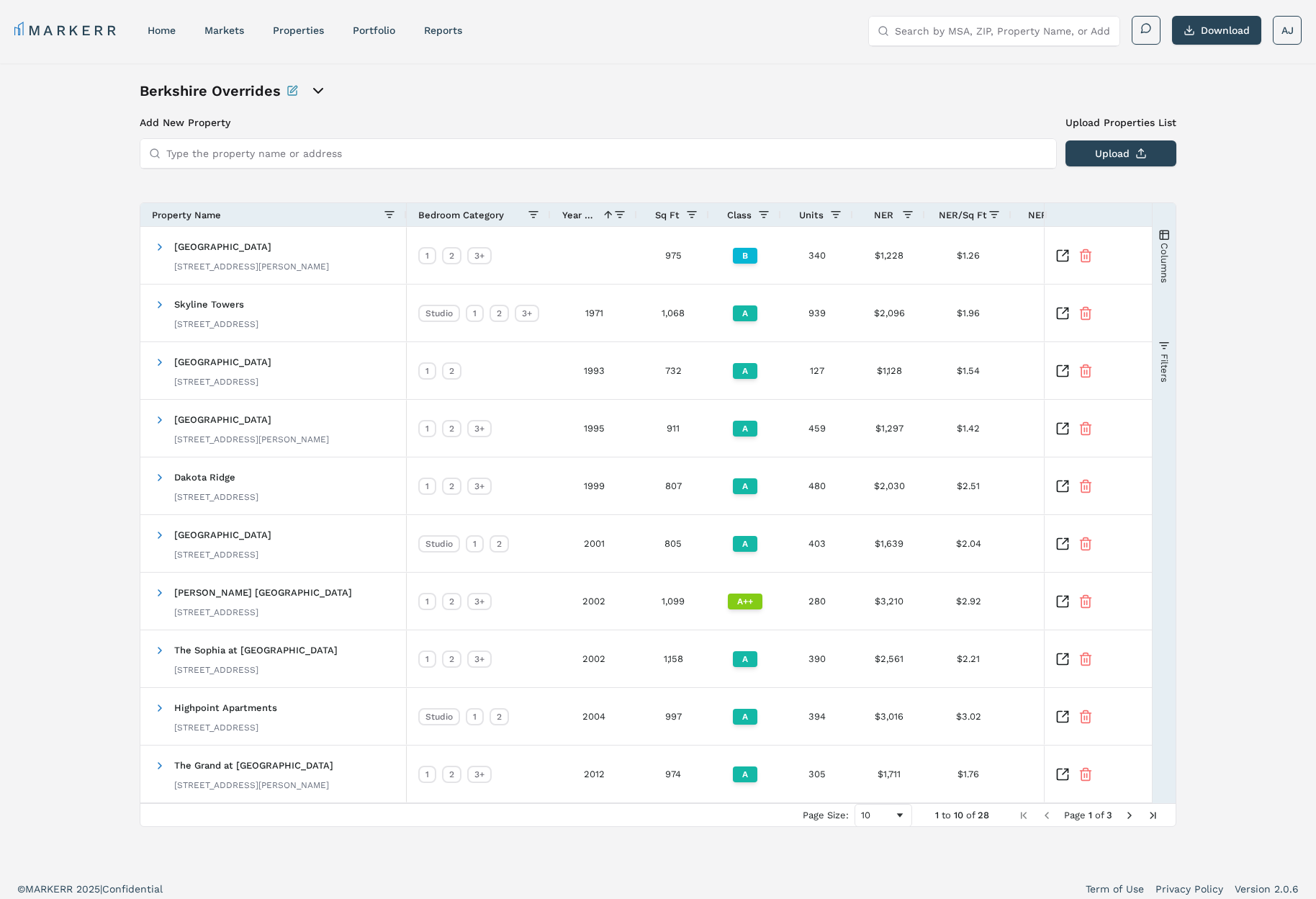
click at [322, 87] on icon "open portfolio options" at bounding box center [318, 91] width 17 height 17
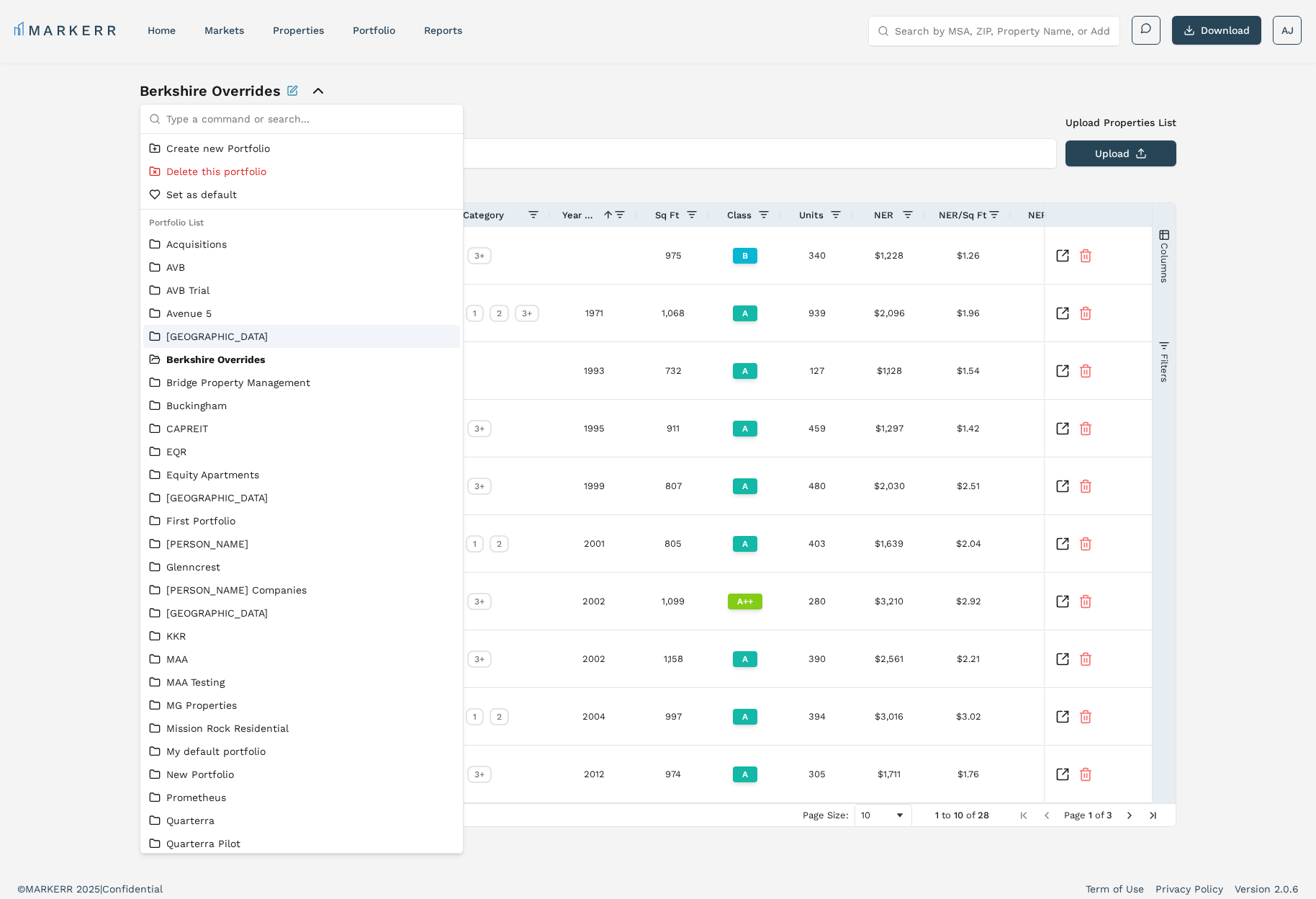
click at [87, 339] on div "Berkshire Overrides Add New Property Upload Properties List Type the property n…" at bounding box center [658, 467] width 1316 height 807
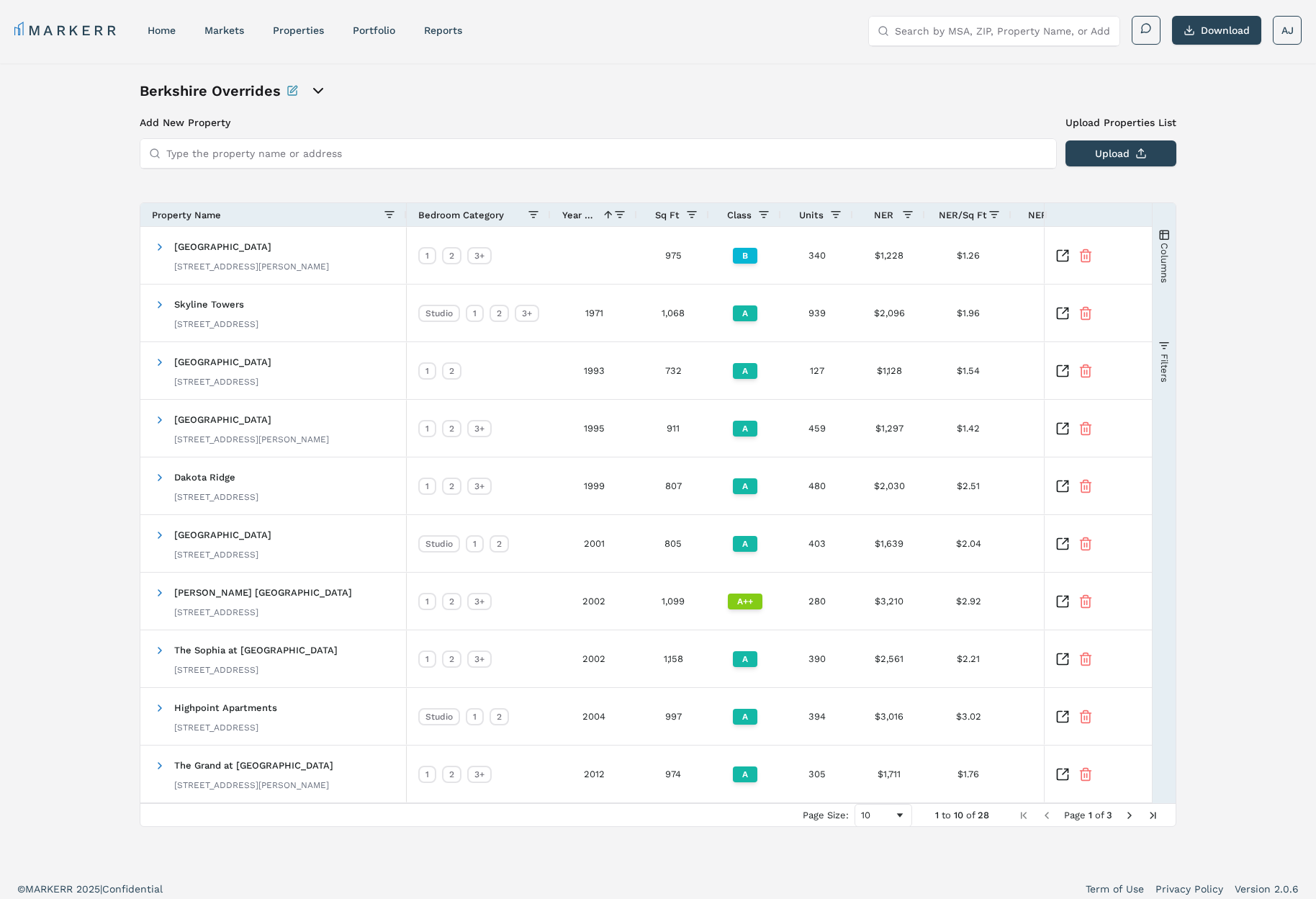
click at [314, 84] on icon "open portfolio options" at bounding box center [318, 91] width 17 height 17
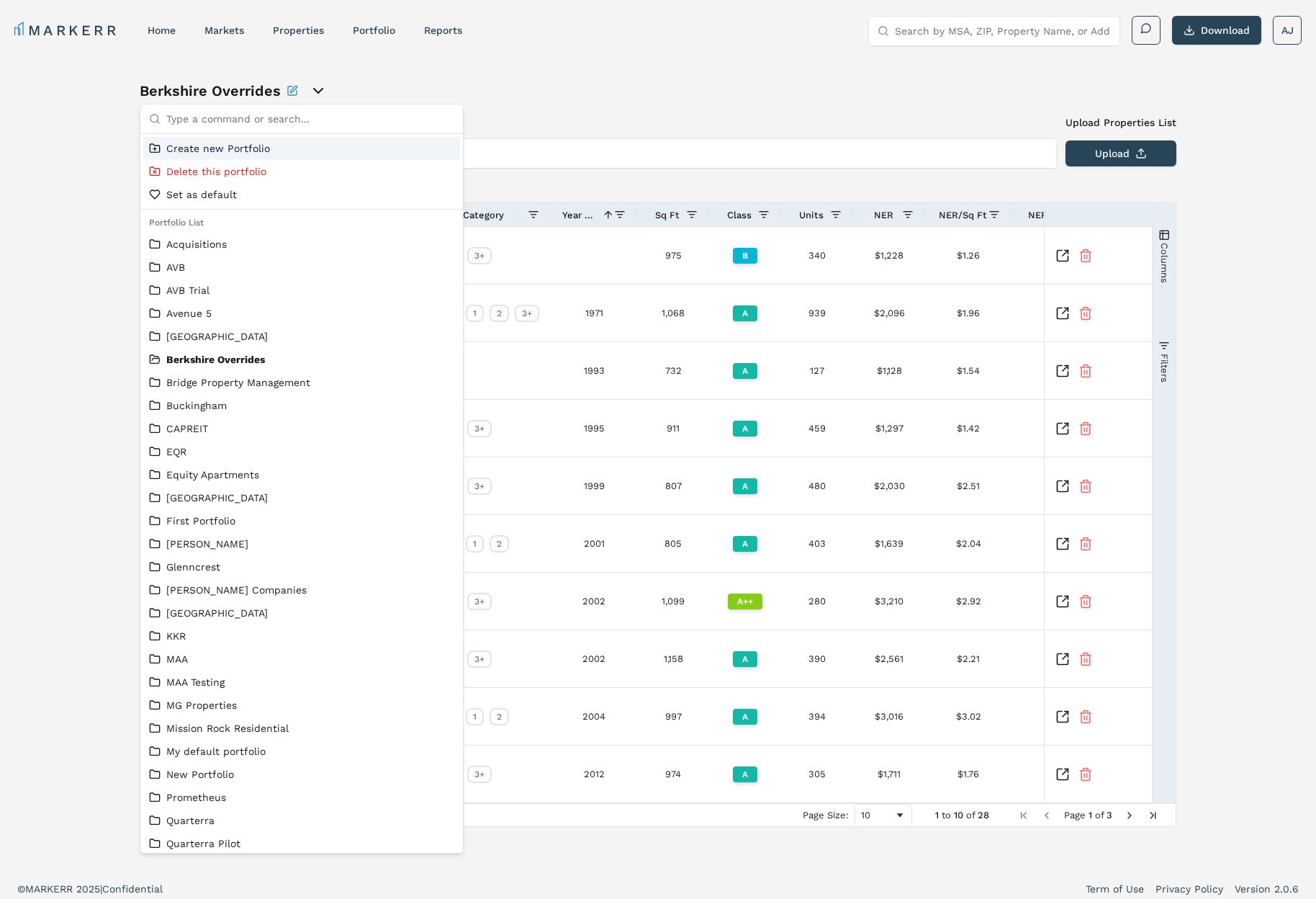
click at [685, 85] on div "Berkshire Overrides" at bounding box center [658, 91] width 1037 height 20
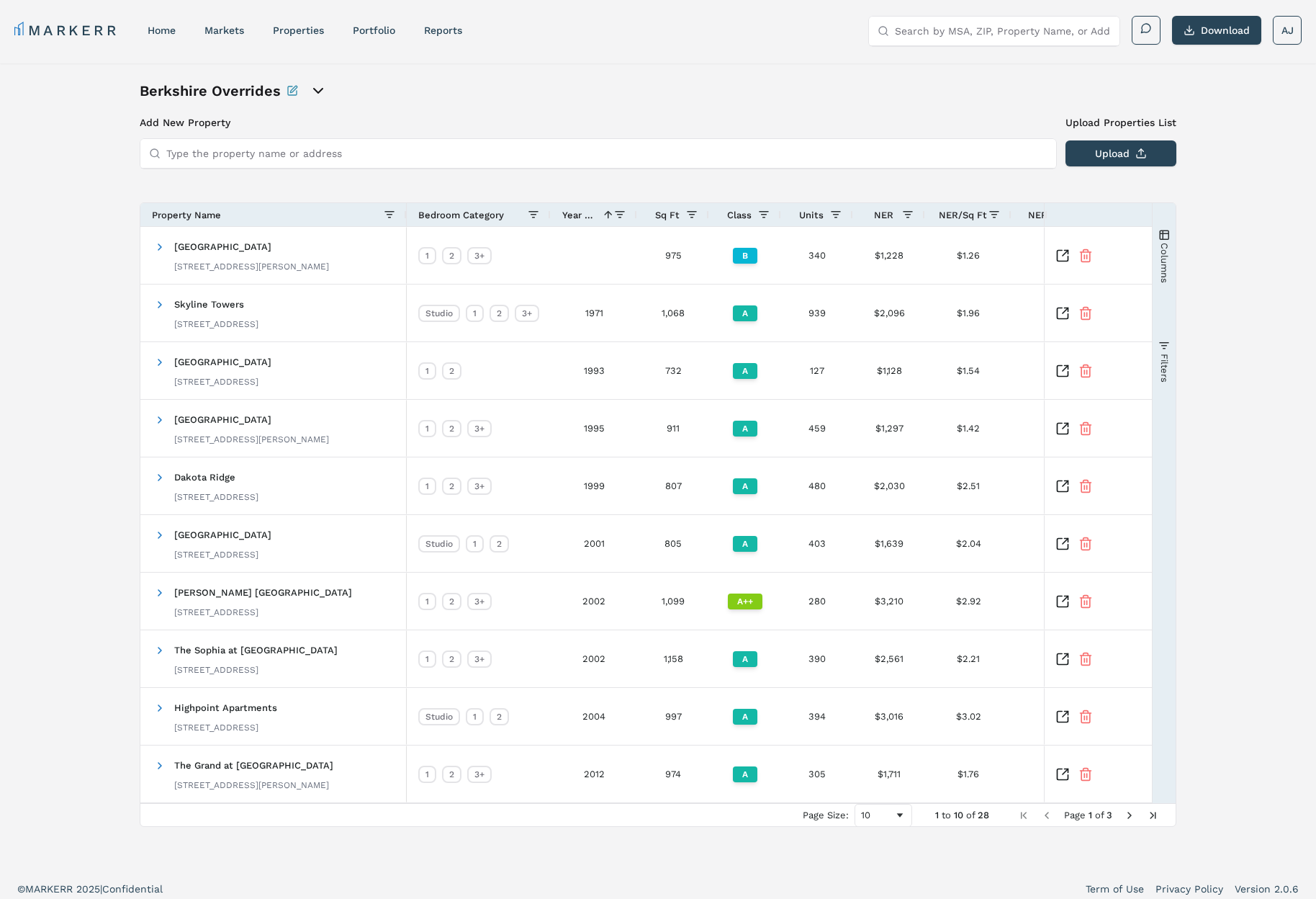
drag, startPoint x: 102, startPoint y: 181, endPoint x: 50, endPoint y: 177, distance: 52.2
click at [96, 180] on div "Berkshire Overrides Add New Property Upload Properties List Type the property n…" at bounding box center [658, 467] width 1316 height 807
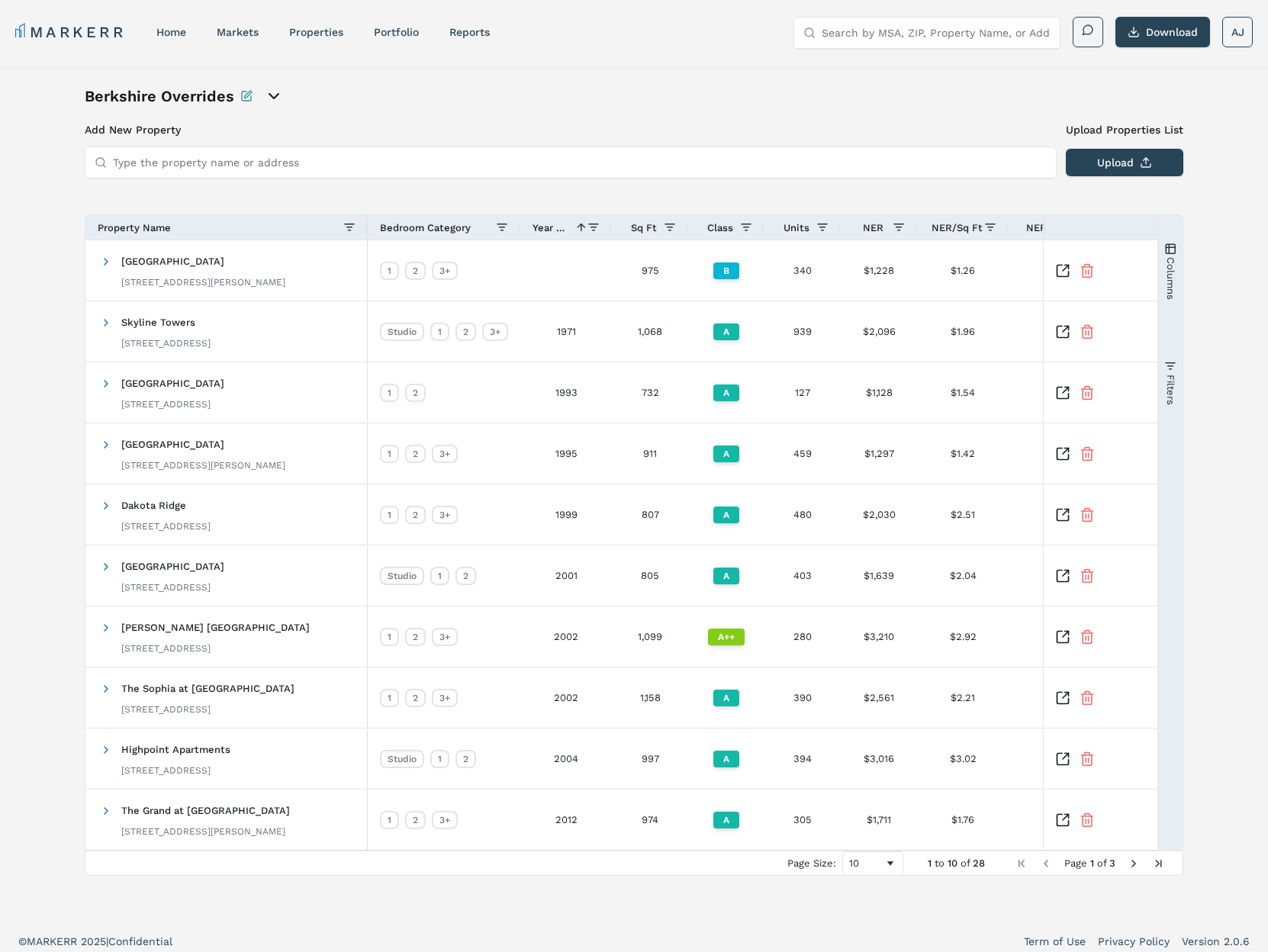
click at [274, 94] on icon "open portfolio options" at bounding box center [273, 96] width 18 height 18
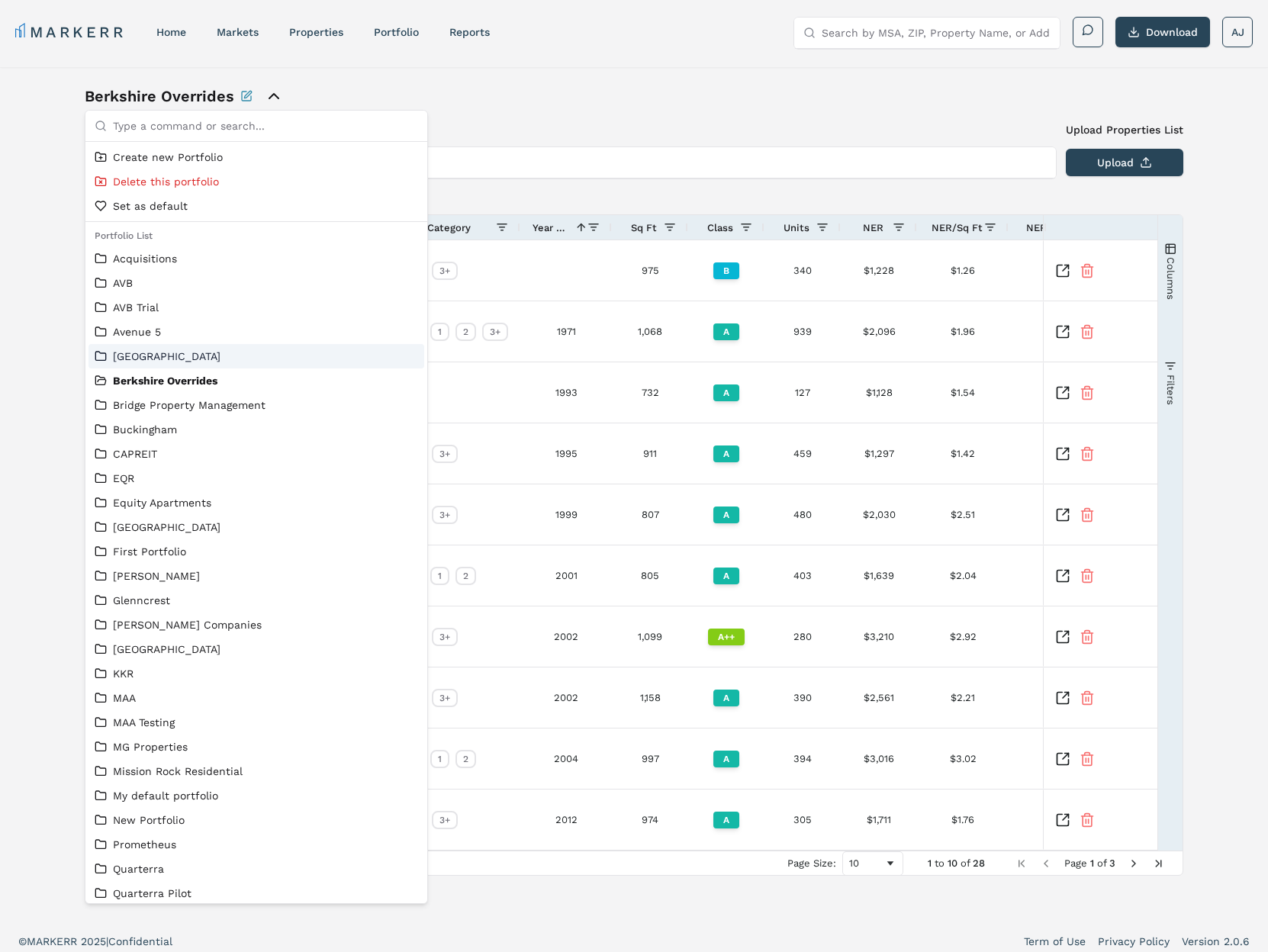
click at [171, 349] on link "[GEOGRAPHIC_DATA]" at bounding box center [256, 356] width 324 height 16
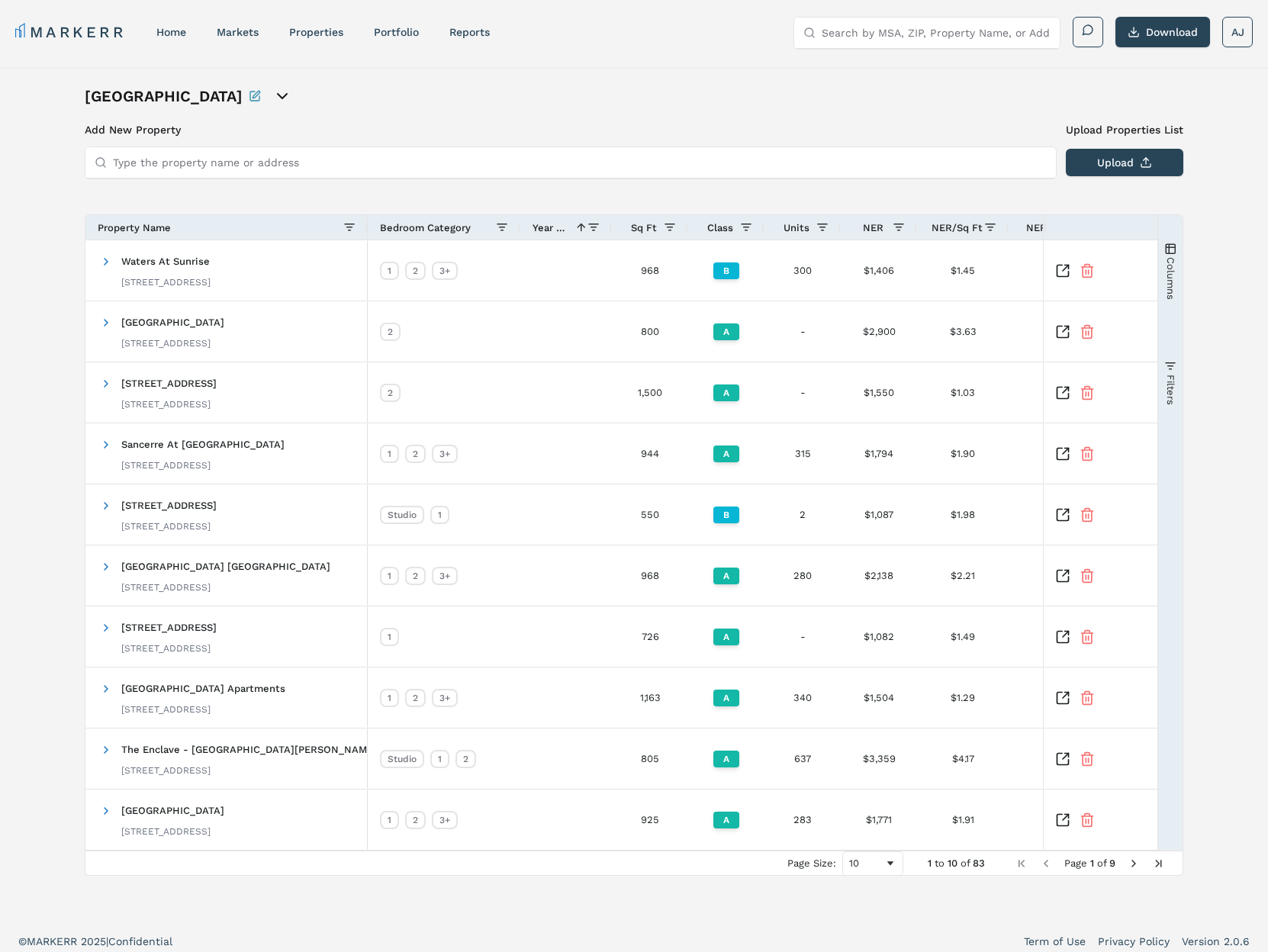
click at [544, 220] on div "Year Built 1" at bounding box center [560, 228] width 55 height 17
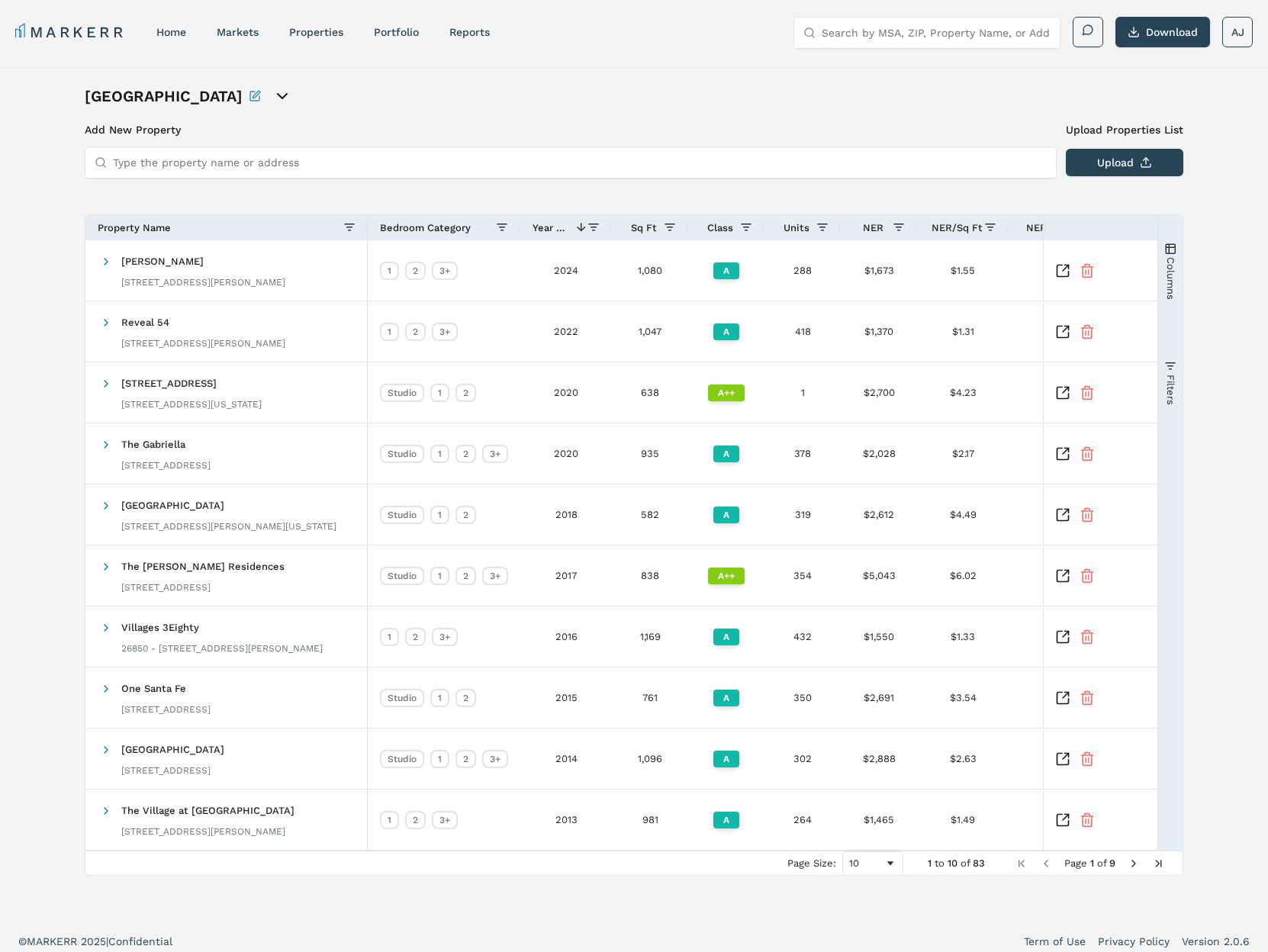
click at [544, 220] on div "Year Built 1" at bounding box center [560, 228] width 55 height 17
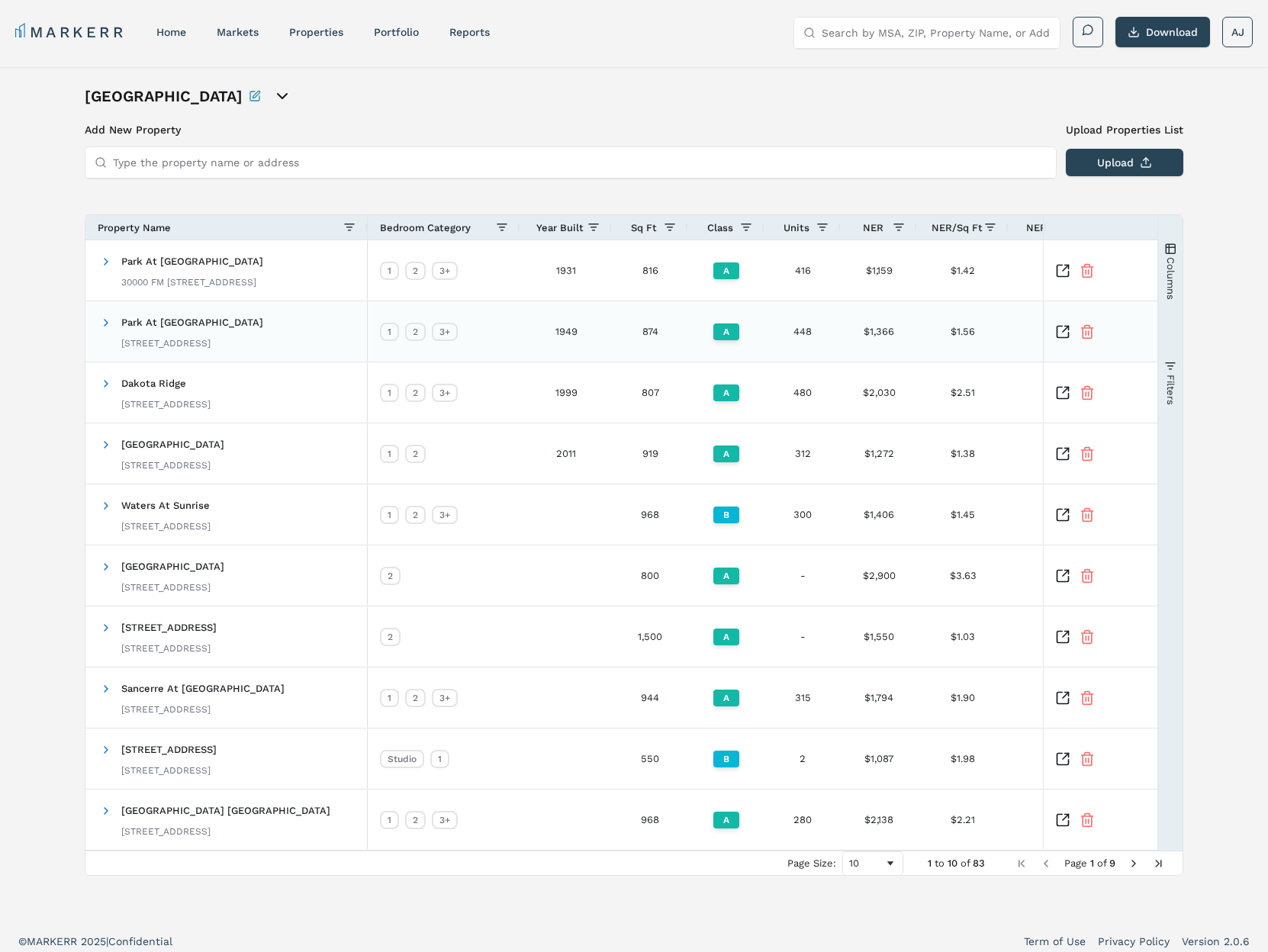
scroll to position [9, 0]
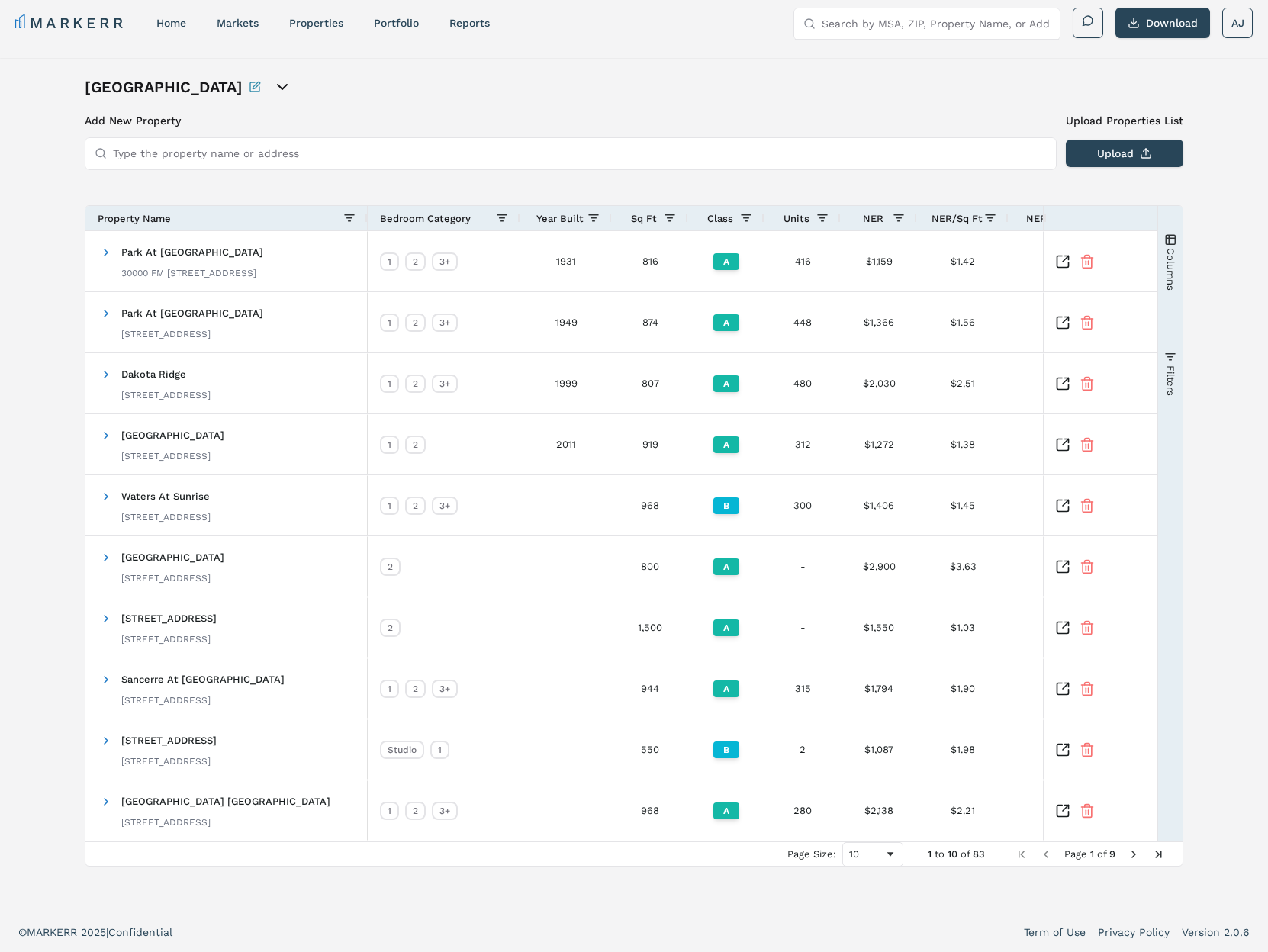
click at [273, 86] on icon "open portfolio options" at bounding box center [282, 87] width 18 height 18
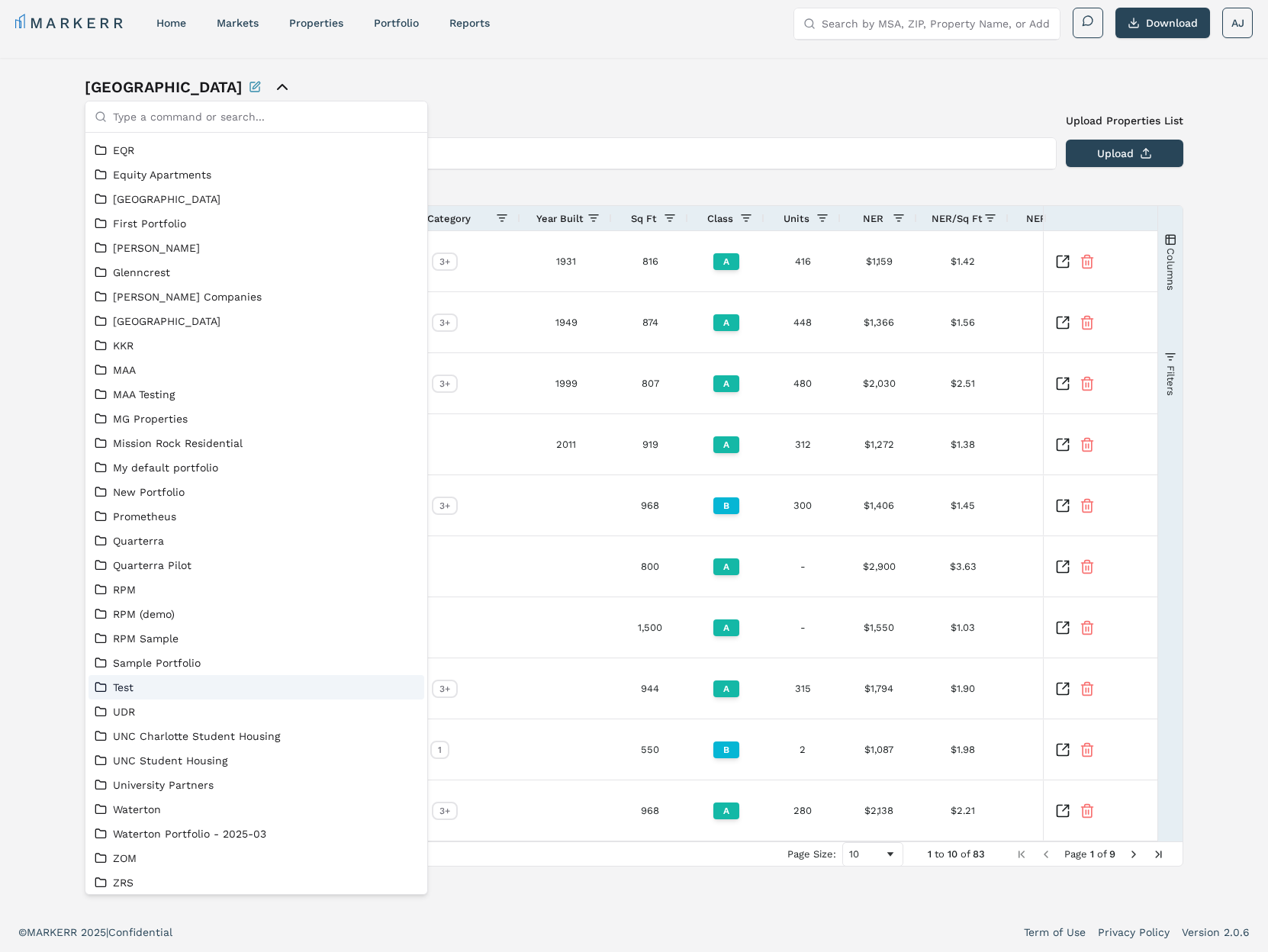
scroll to position [323, 0]
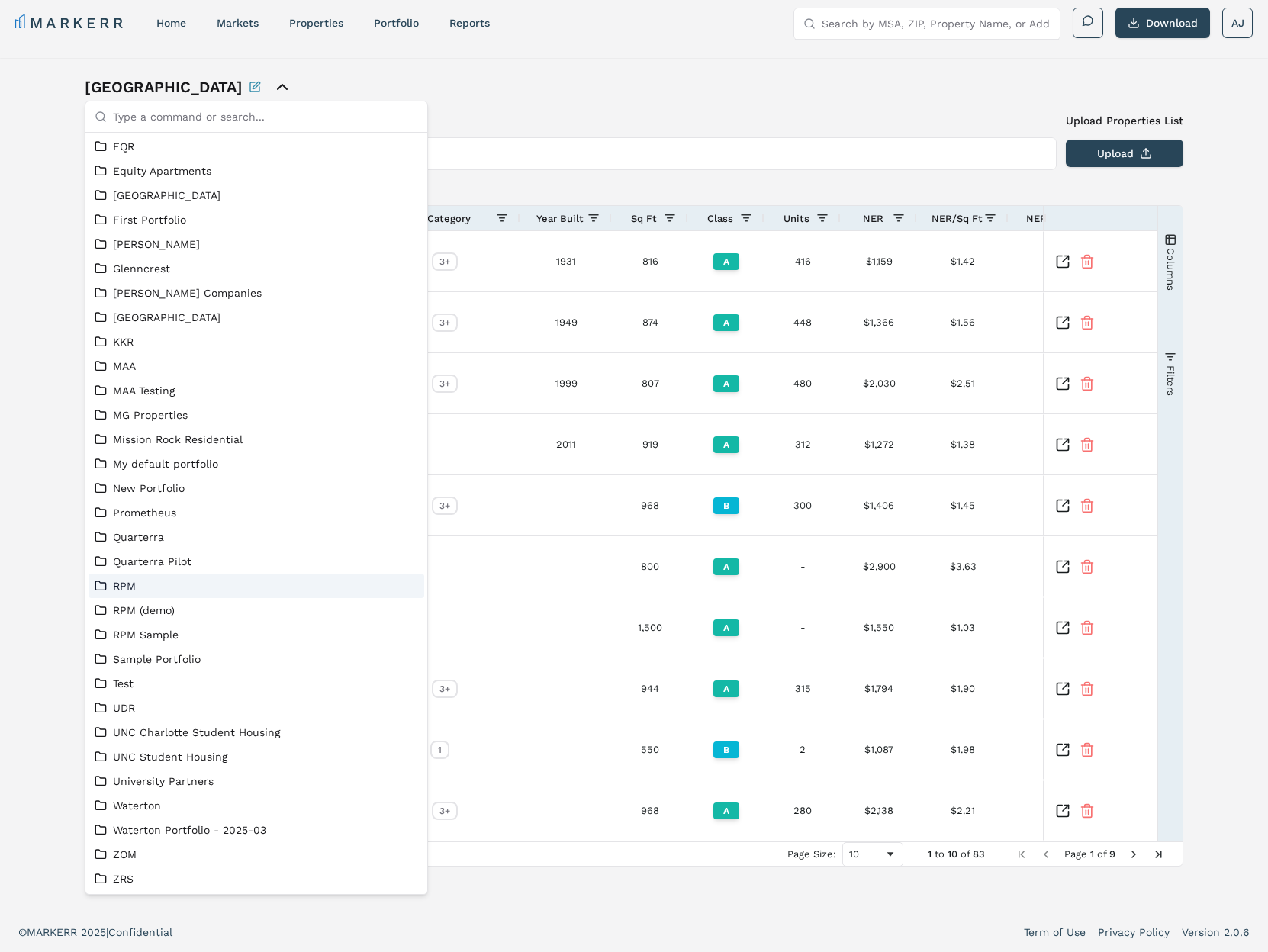
click at [172, 579] on link "RPM" at bounding box center [256, 586] width 324 height 16
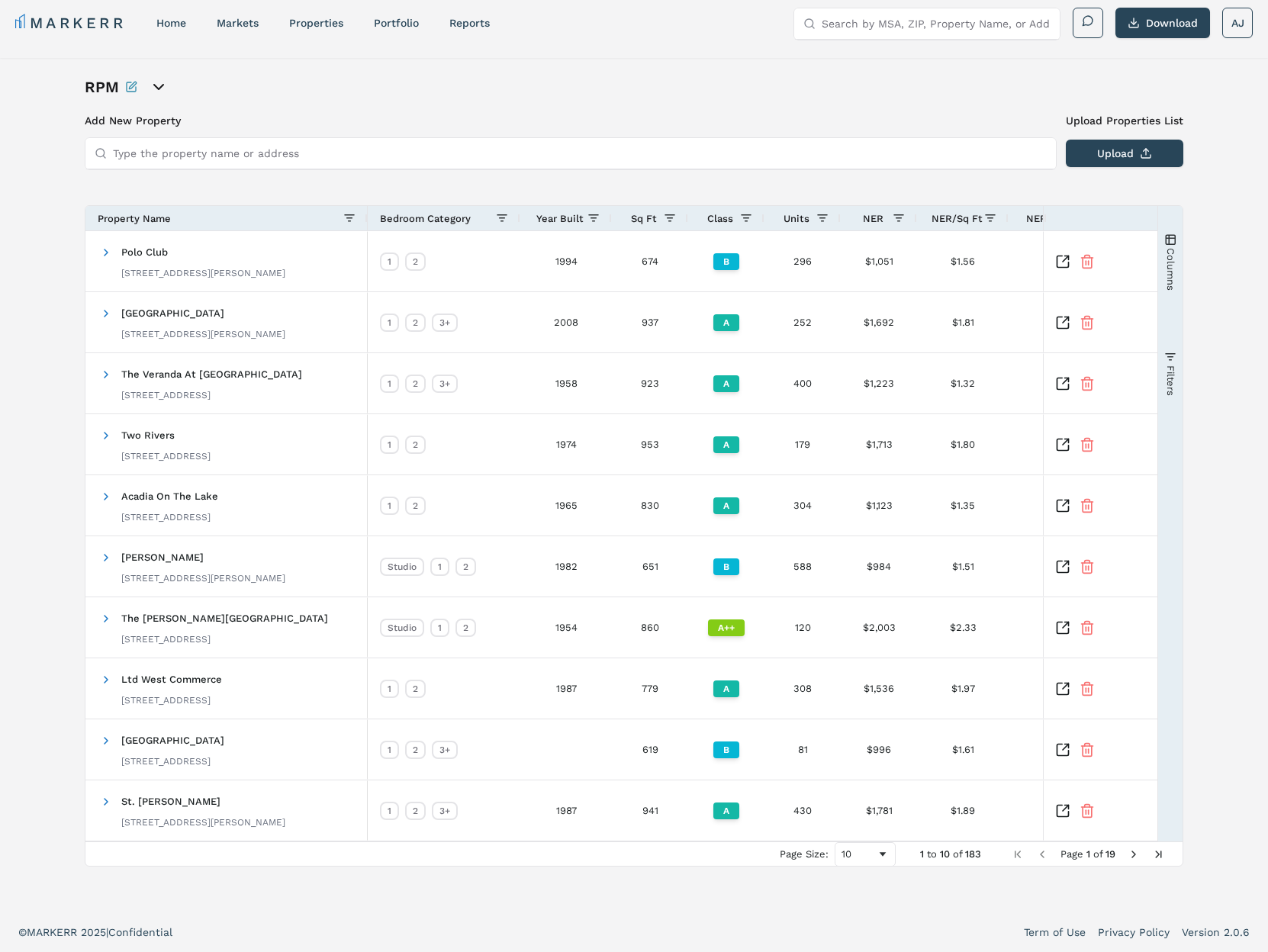
click at [550, 210] on div "Year Built" at bounding box center [560, 218] width 55 height 17
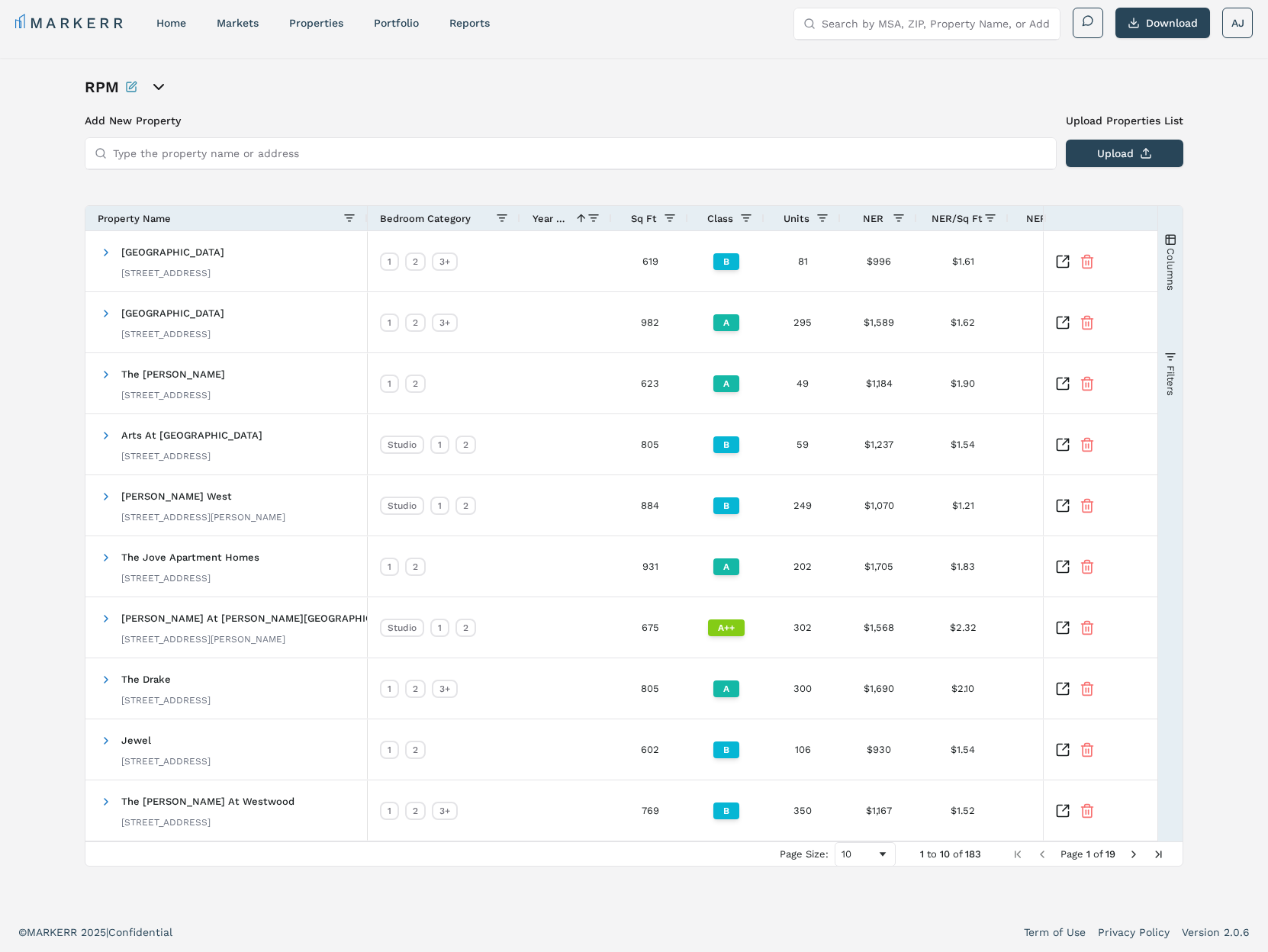
click at [549, 215] on span "Year Built" at bounding box center [551, 218] width 37 height 12
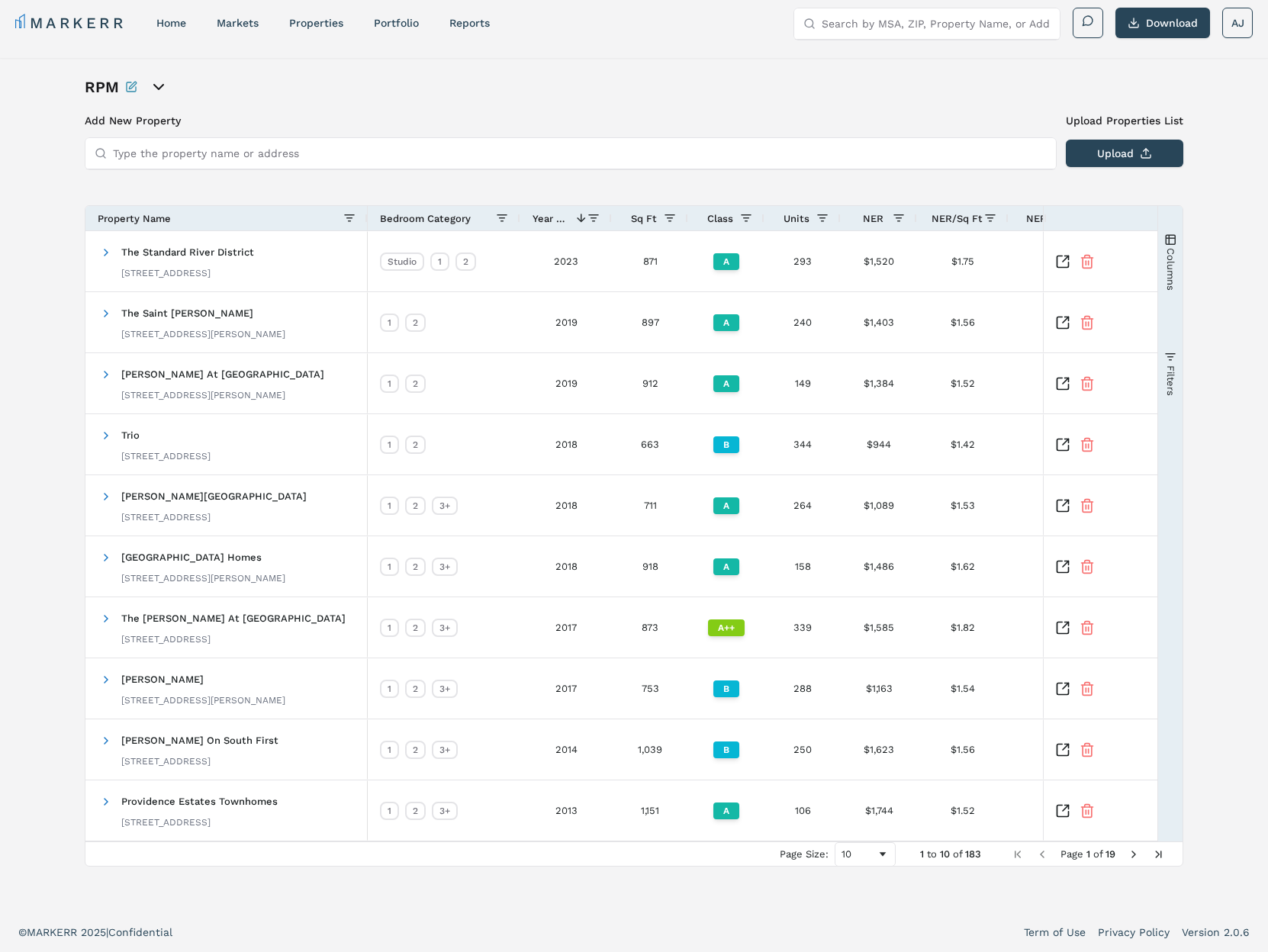
click at [549, 215] on span "Year Built" at bounding box center [551, 218] width 37 height 12
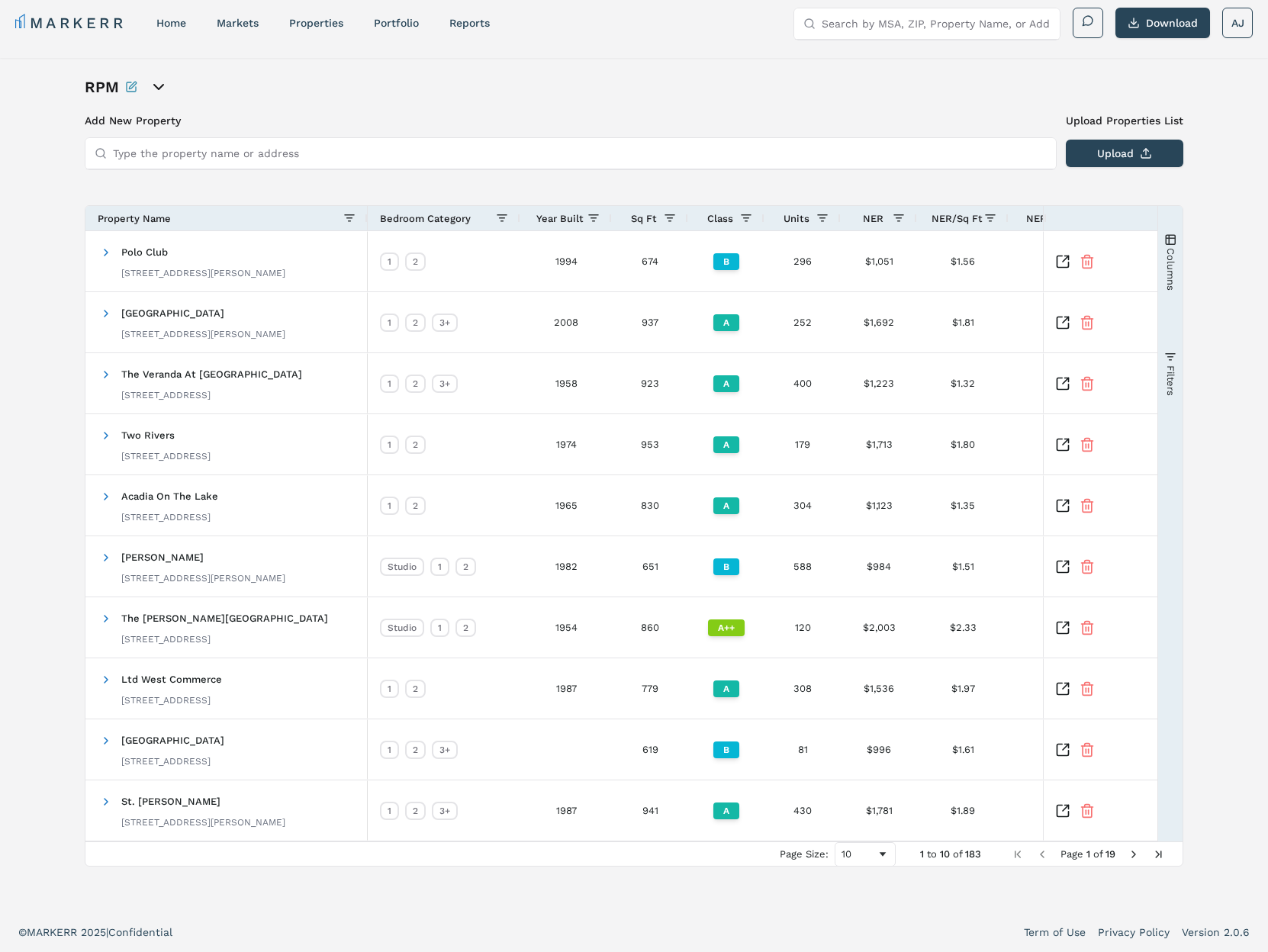
drag, startPoint x: 559, startPoint y: 217, endPoint x: 603, endPoint y: 264, distance: 64.4
click at [560, 219] on span "Year Built" at bounding box center [560, 218] width 48 height 12
